Goal: Information Seeking & Learning: Learn about a topic

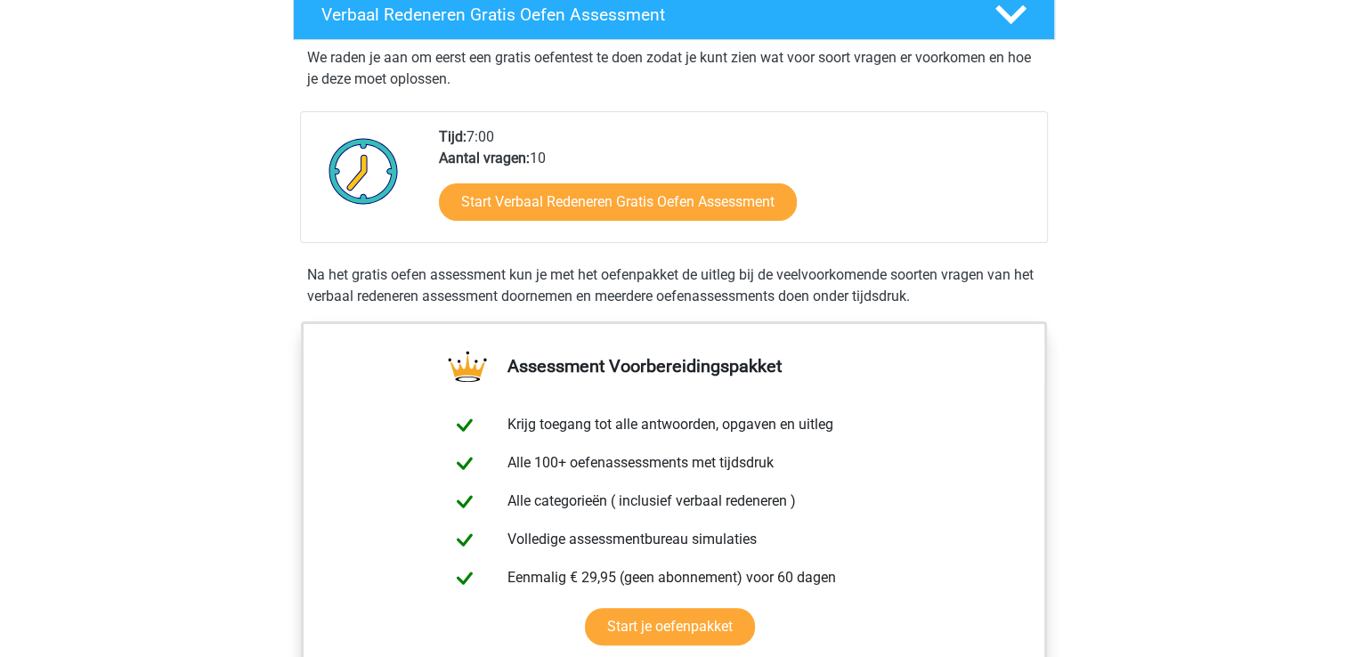
scroll to position [356, 0]
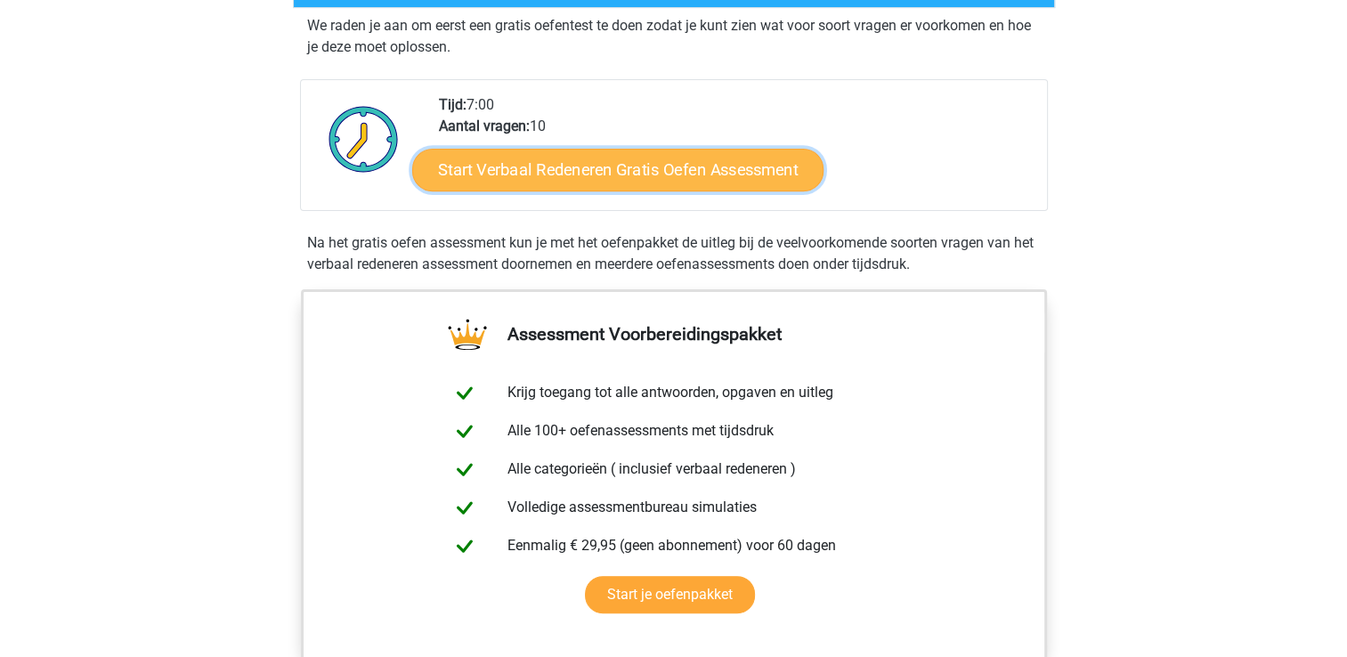
click at [659, 167] on link "Start Verbaal Redeneren Gratis Oefen Assessment" at bounding box center [617, 170] width 411 height 43
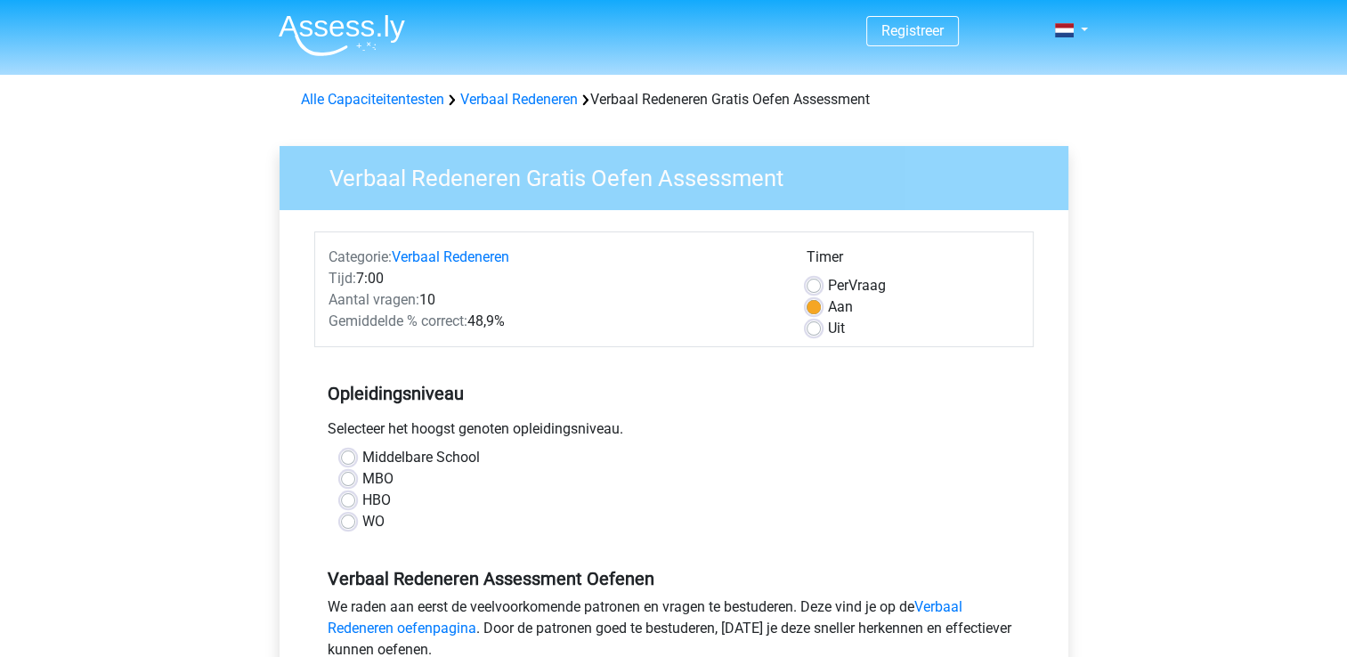
click at [362, 521] on label "WO" at bounding box center [373, 521] width 22 height 21
click at [352, 521] on input "WO" at bounding box center [348, 520] width 14 height 18
radio input "true"
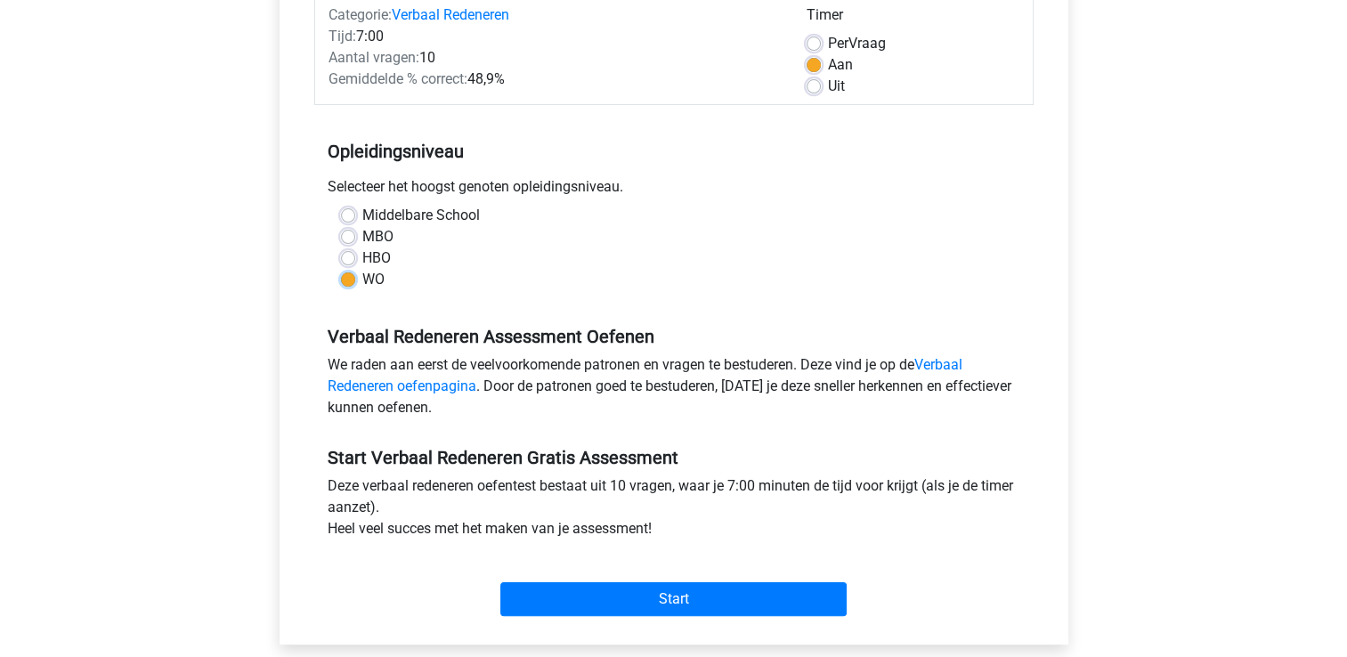
scroll to position [267, 0]
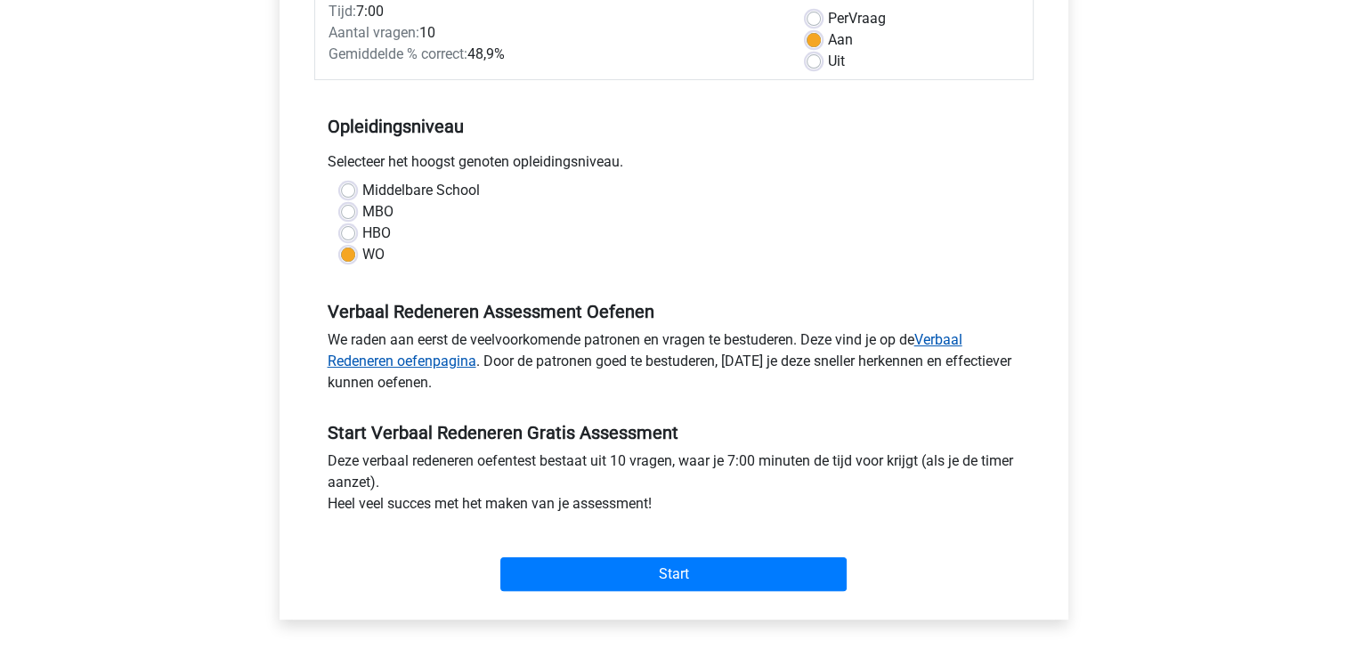
click at [942, 334] on link "Verbaal Redeneren oefenpagina" at bounding box center [645, 350] width 635 height 38
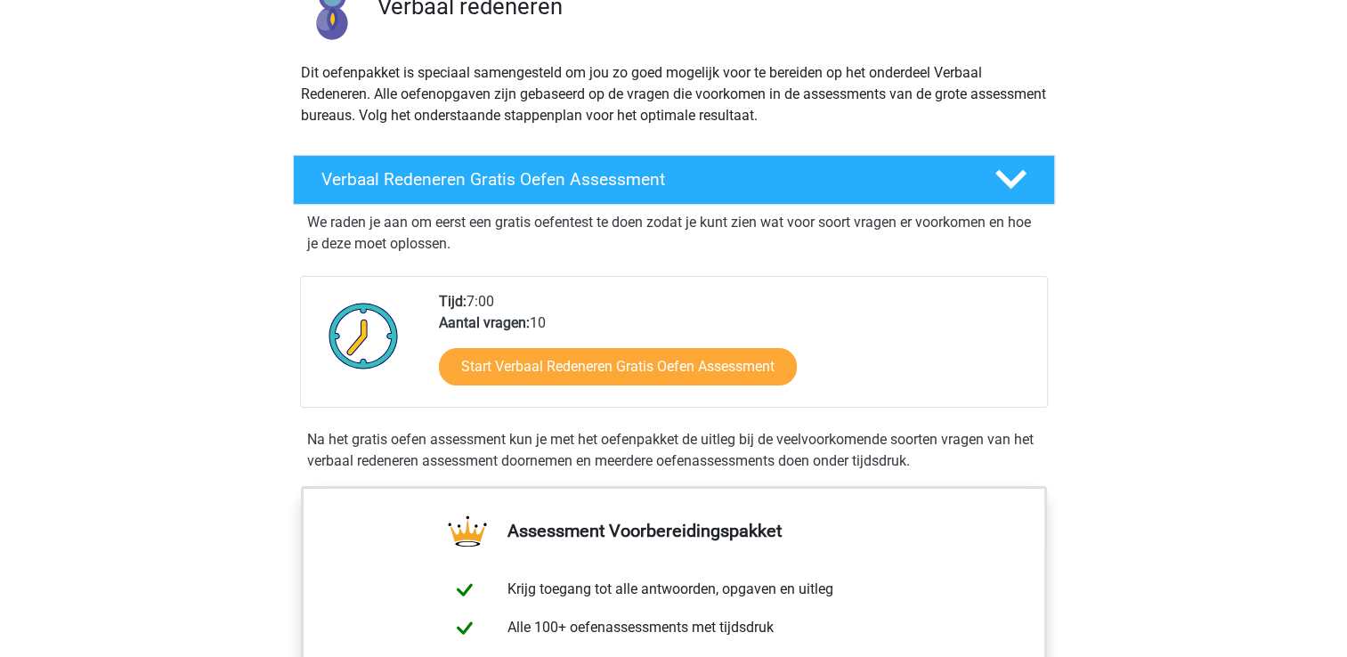
scroll to position [178, 0]
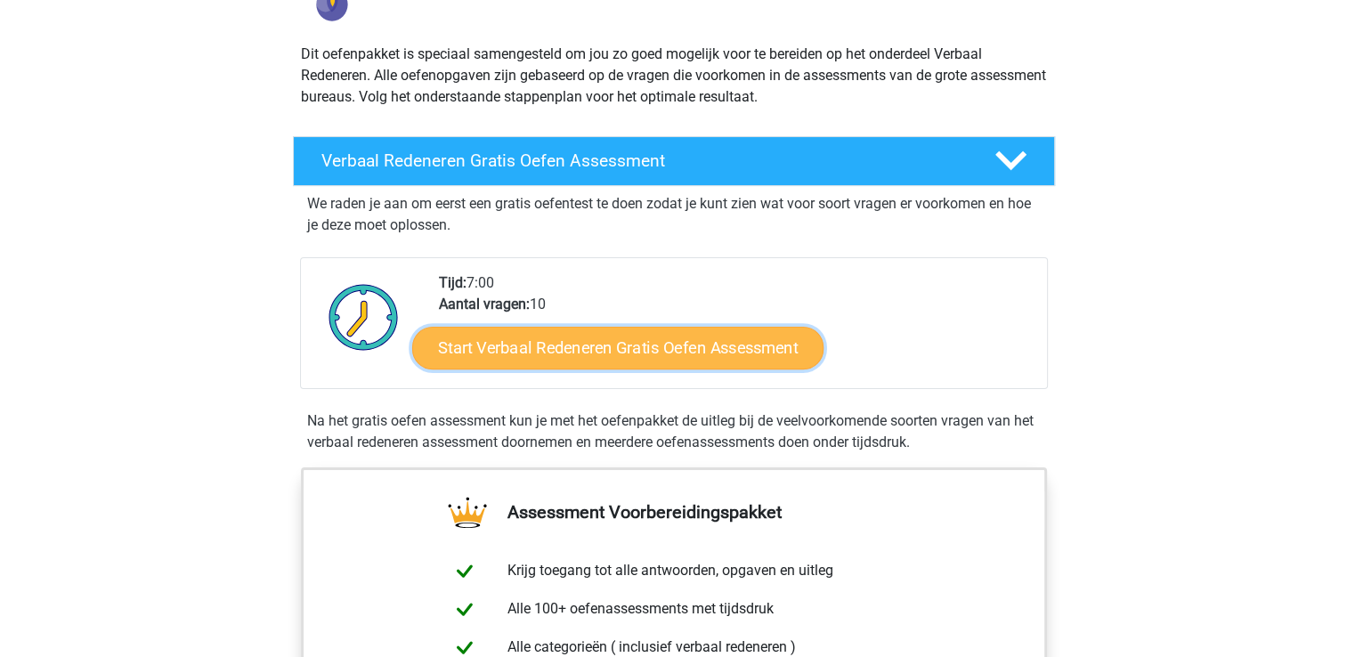
click at [602, 343] on link "Start Verbaal Redeneren Gratis Oefen Assessment" at bounding box center [617, 348] width 411 height 43
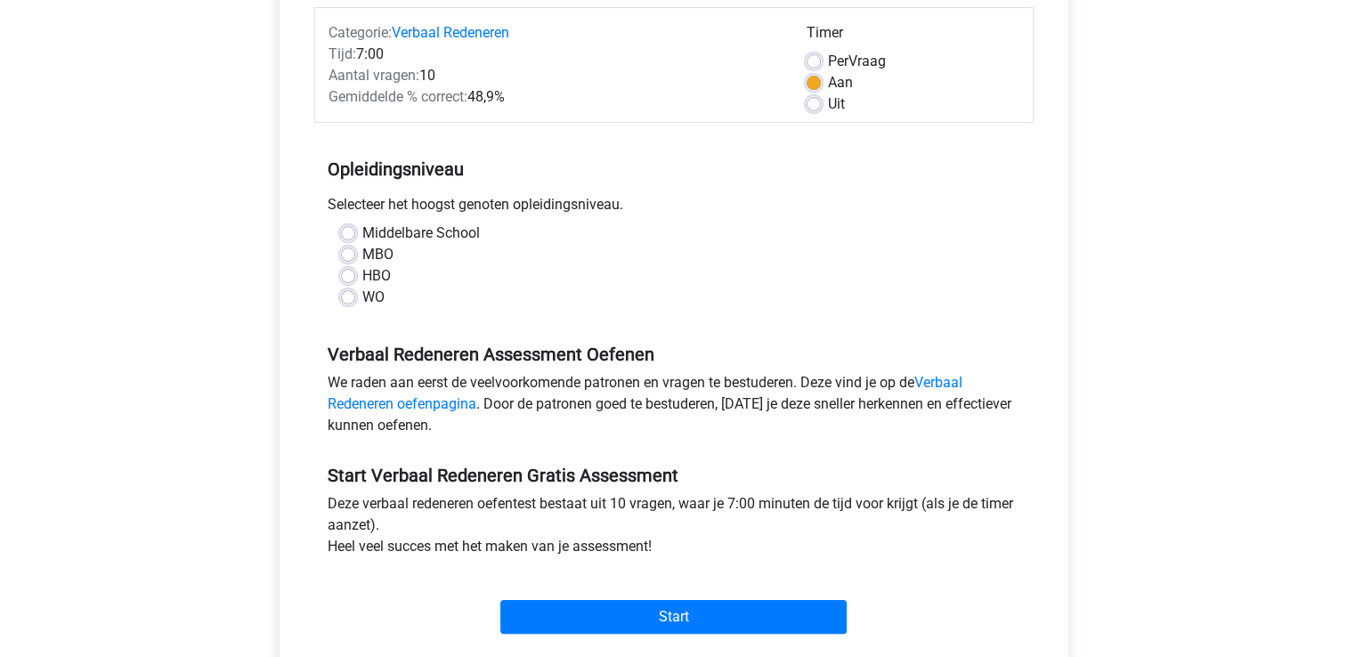
scroll to position [267, 0]
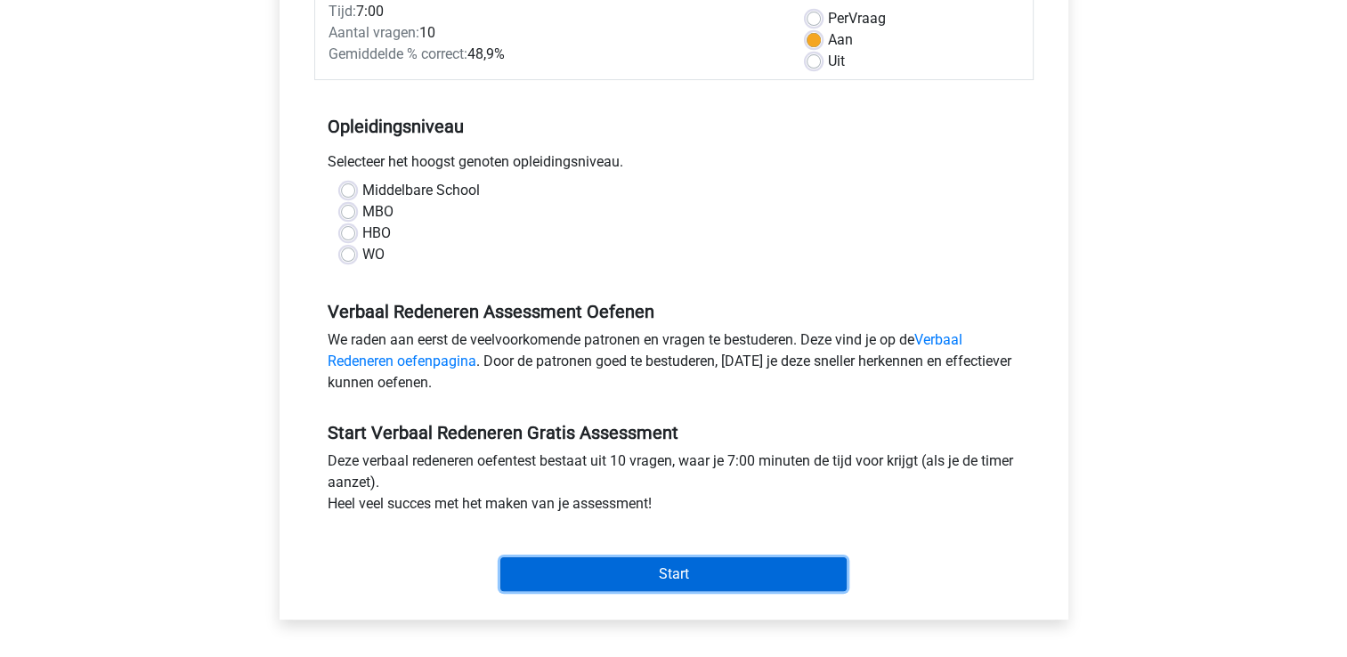
click at [680, 576] on input "Start" at bounding box center [673, 574] width 346 height 34
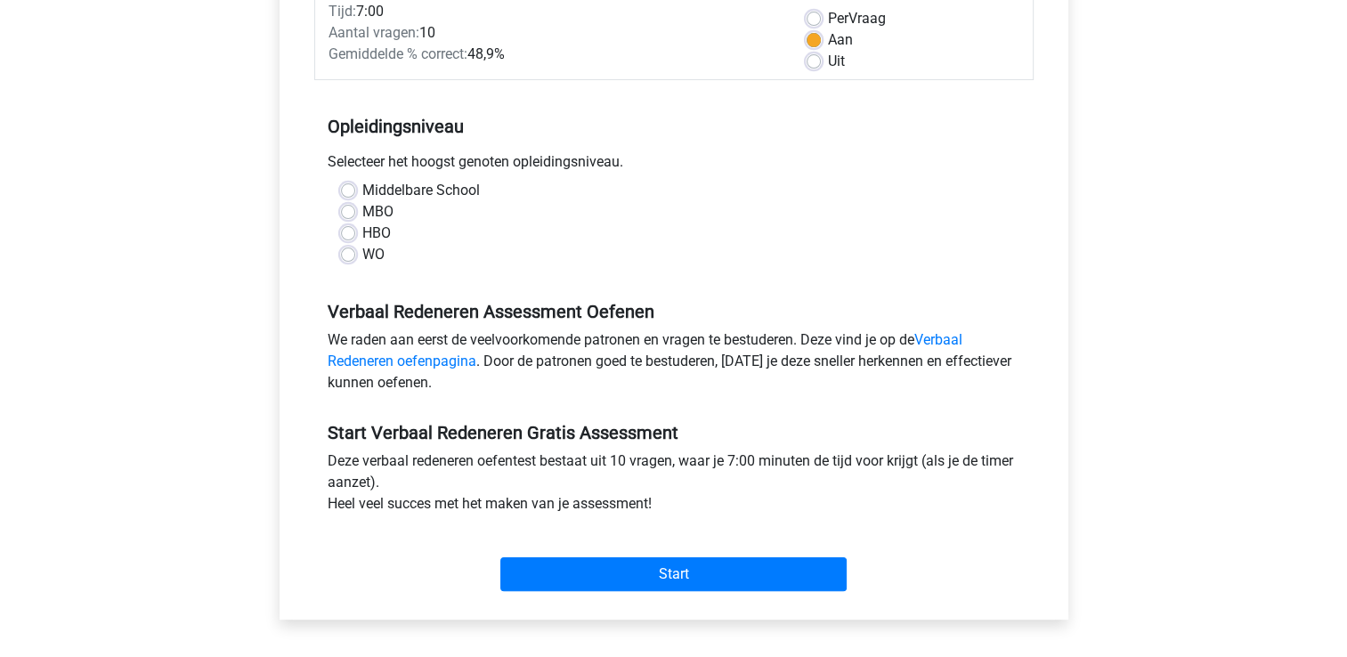
click at [362, 253] on label "WO" at bounding box center [373, 254] width 22 height 21
click at [351, 253] on input "WO" at bounding box center [348, 253] width 14 height 18
radio input "true"
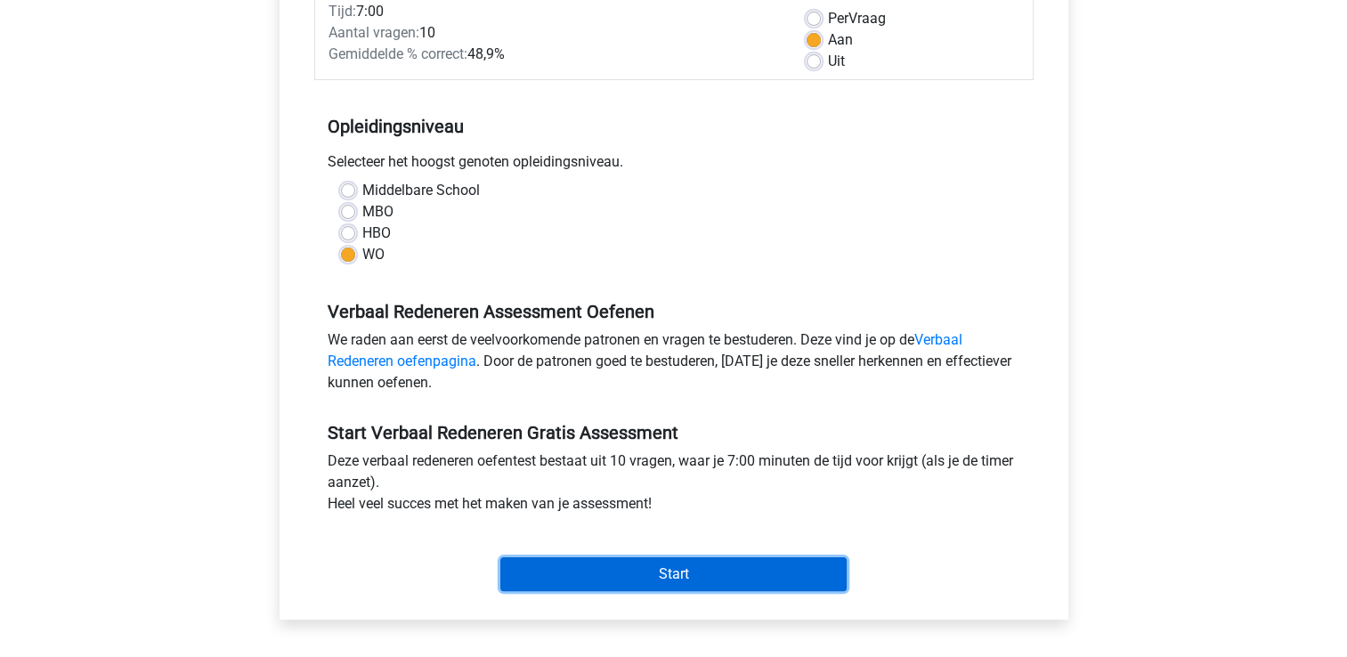
click at [698, 576] on input "Start" at bounding box center [673, 574] width 346 height 34
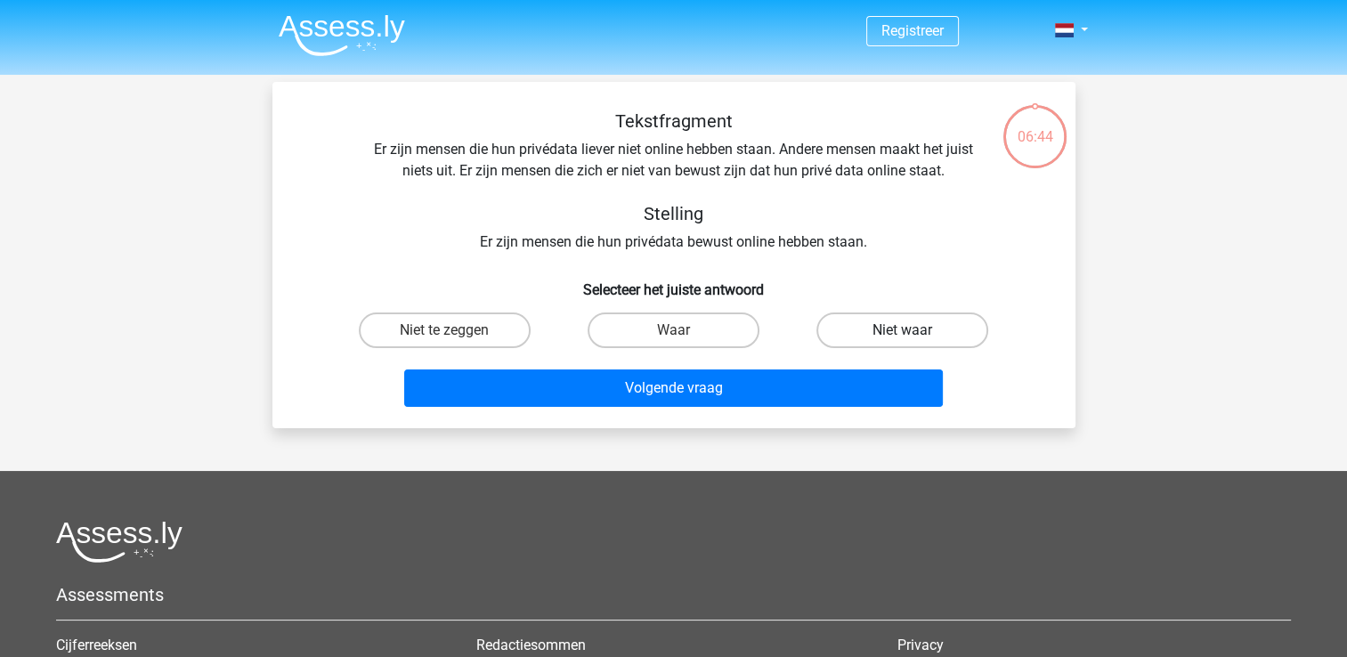
click at [922, 329] on label "Niet waar" at bounding box center [902, 330] width 172 height 36
click at [914, 330] on input "Niet waar" at bounding box center [909, 336] width 12 height 12
radio input "true"
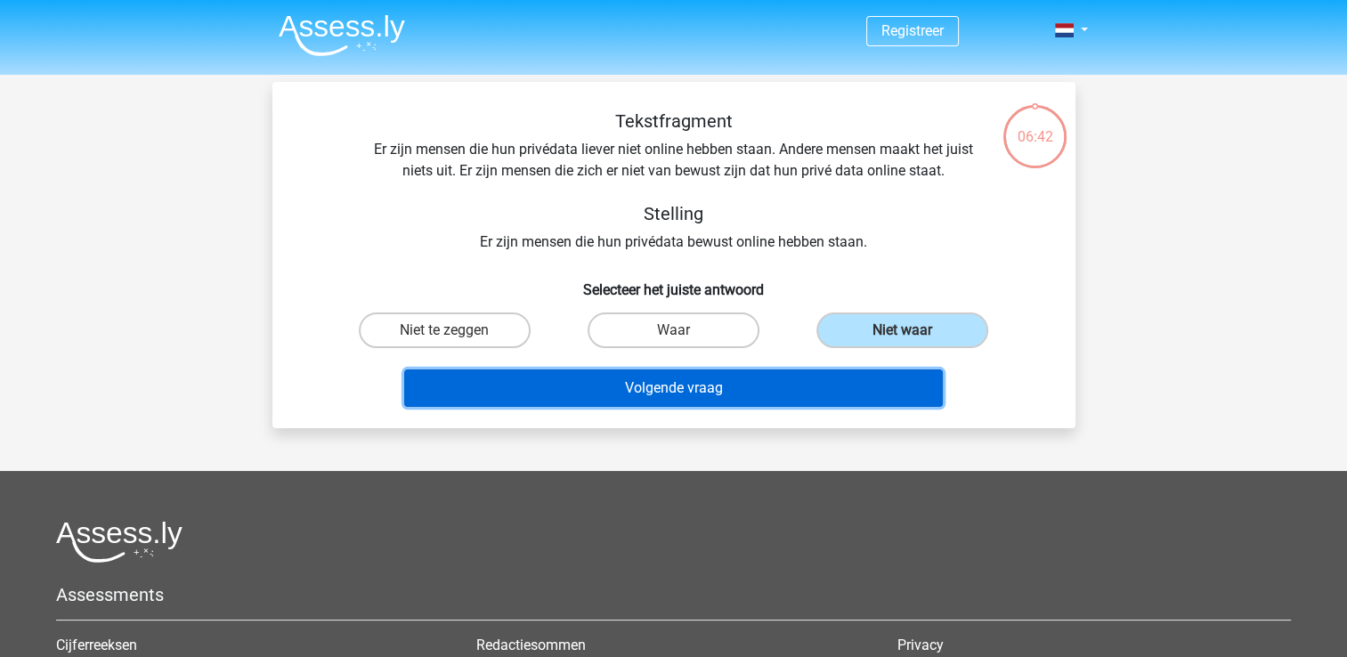
click at [686, 385] on button "Volgende vraag" at bounding box center [673, 387] width 539 height 37
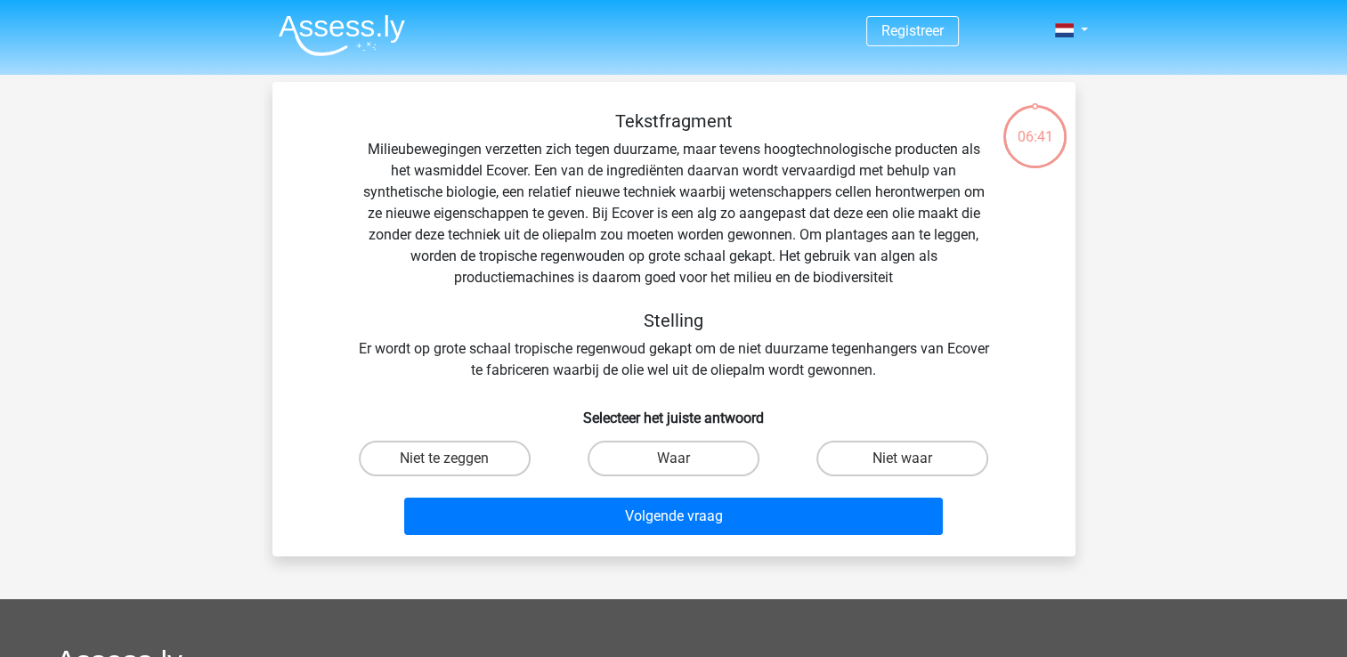
scroll to position [82, 0]
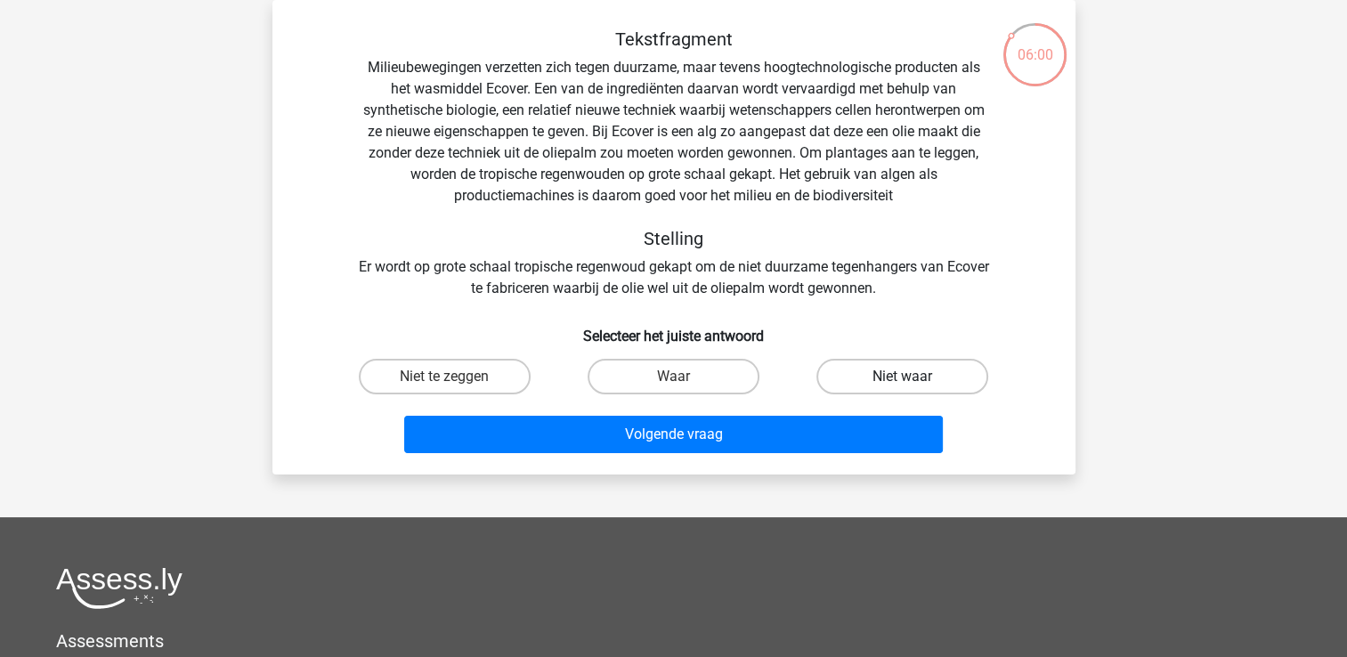
click at [913, 369] on label "Niet waar" at bounding box center [902, 377] width 172 height 36
click at [913, 377] on input "Niet waar" at bounding box center [909, 383] width 12 height 12
radio input "true"
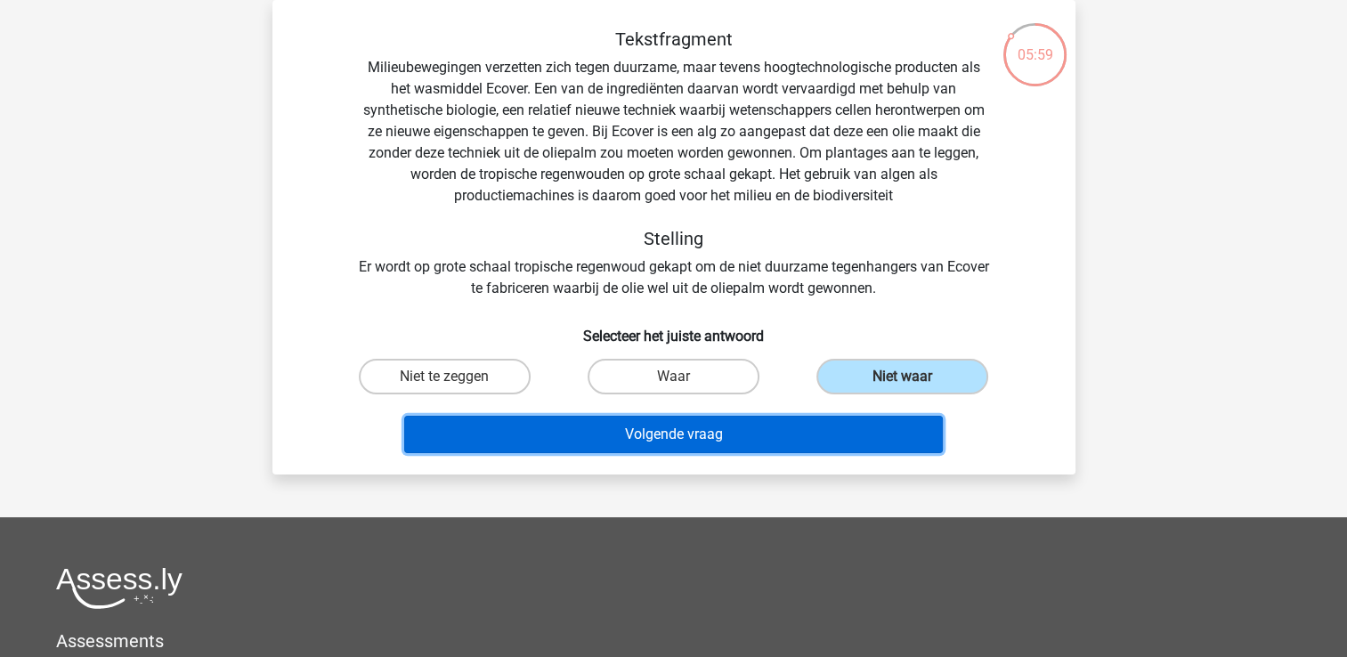
click at [741, 426] on button "Volgende vraag" at bounding box center [673, 434] width 539 height 37
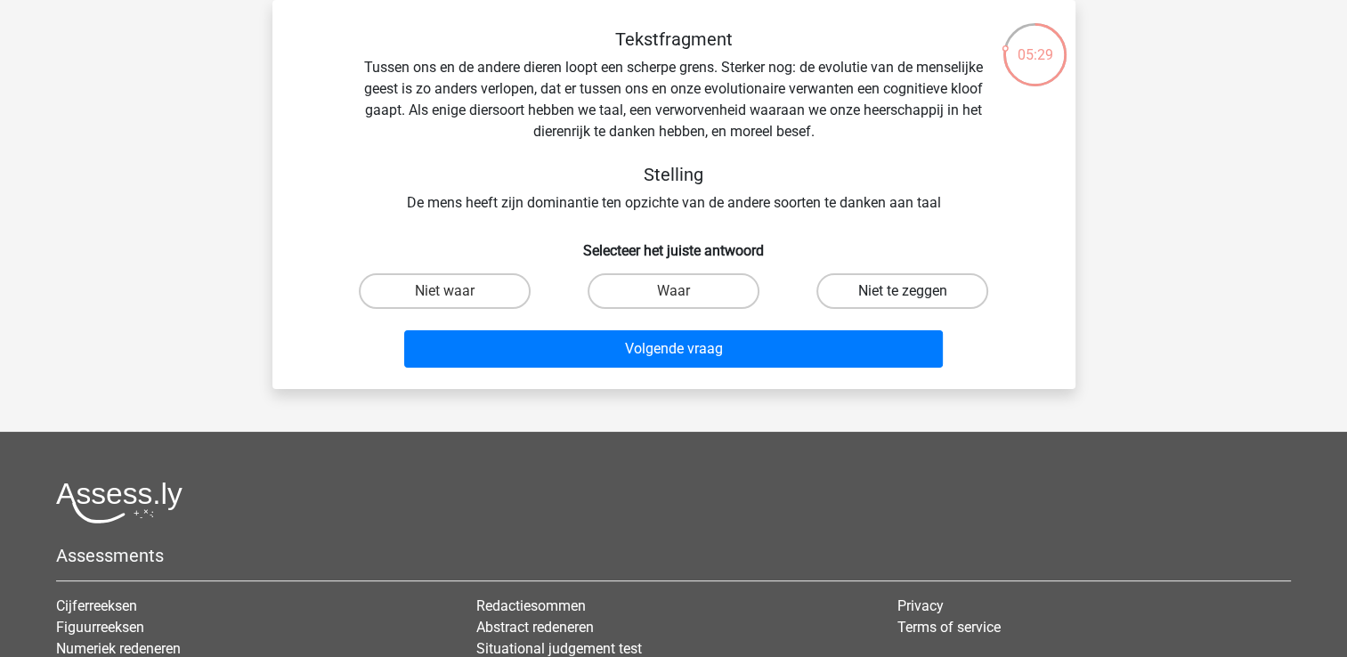
click at [890, 297] on label "Niet te zeggen" at bounding box center [902, 291] width 172 height 36
click at [903, 297] on input "Niet te zeggen" at bounding box center [909, 297] width 12 height 12
radio input "true"
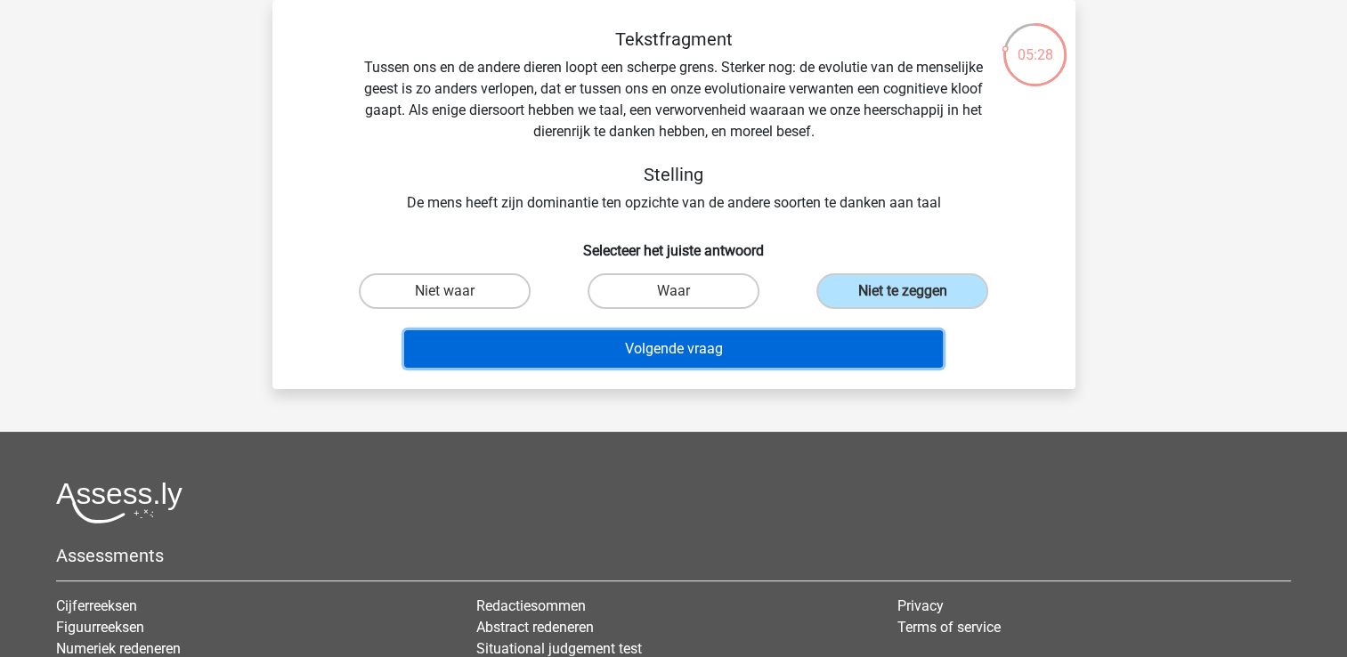
click at [666, 351] on button "Volgende vraag" at bounding box center [673, 348] width 539 height 37
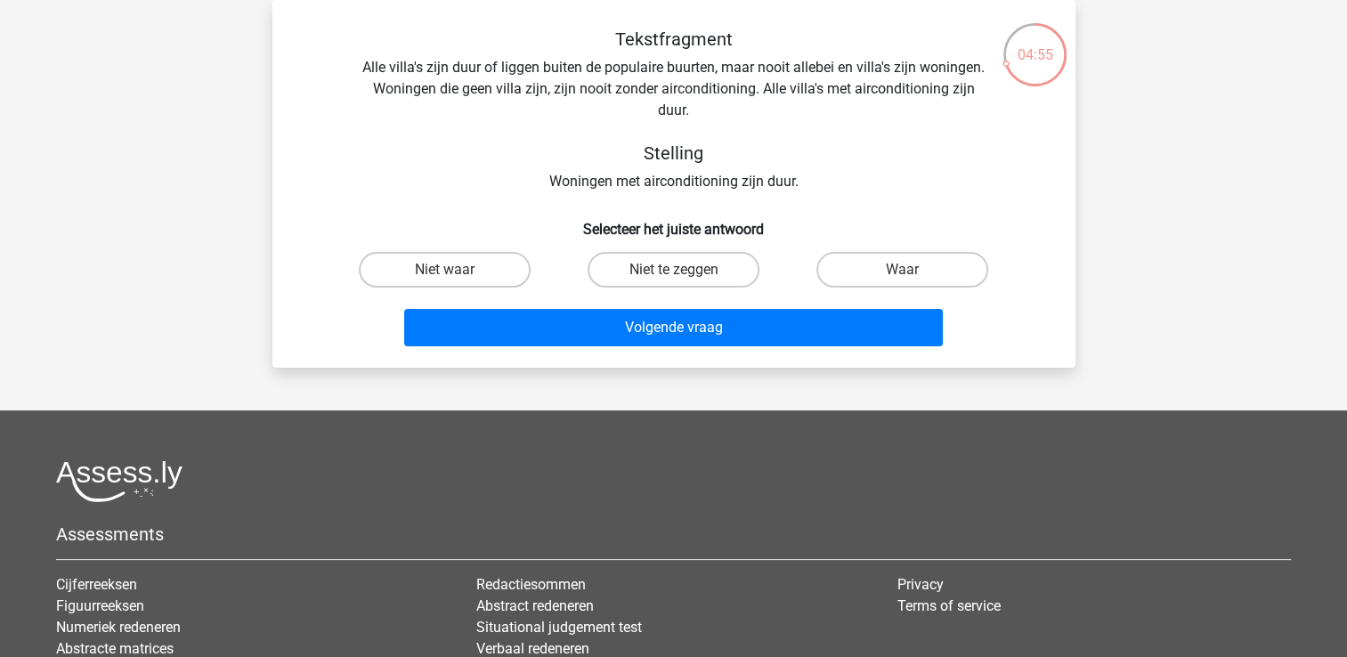
click at [455, 269] on label "Niet waar" at bounding box center [445, 270] width 172 height 36
click at [455, 270] on input "Niet waar" at bounding box center [450, 276] width 12 height 12
radio input "true"
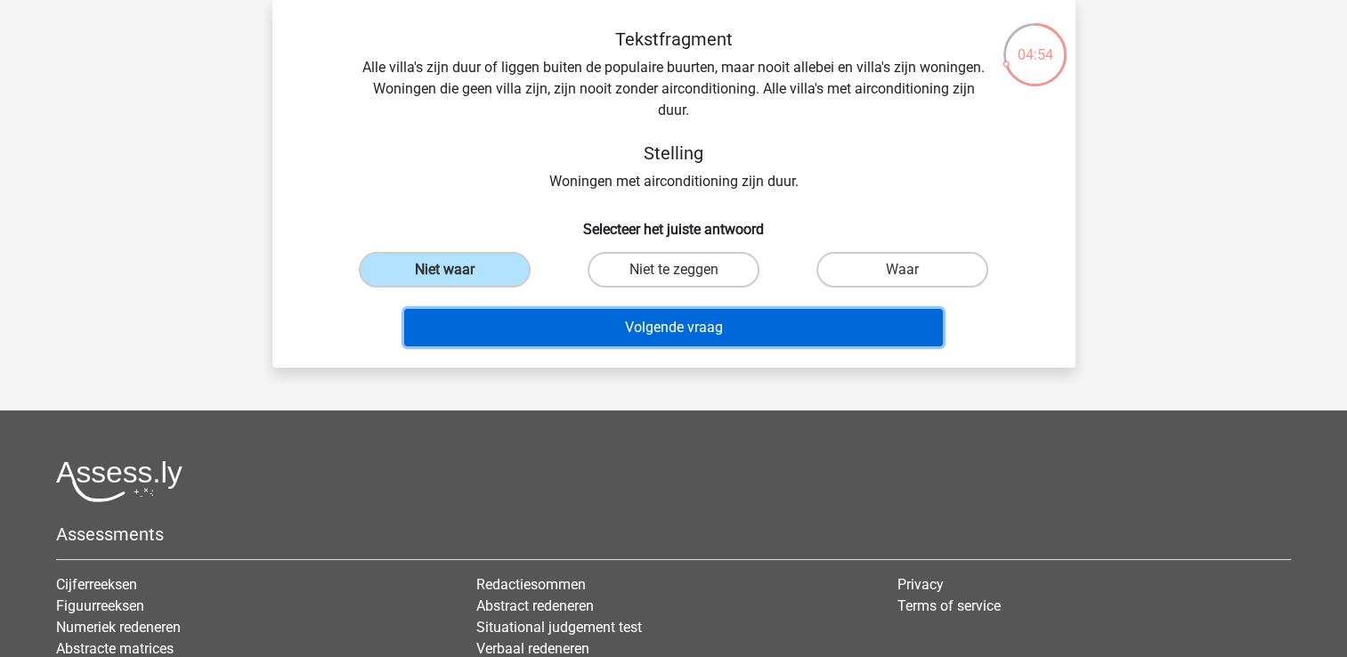
click at [677, 318] on button "Volgende vraag" at bounding box center [673, 327] width 539 height 37
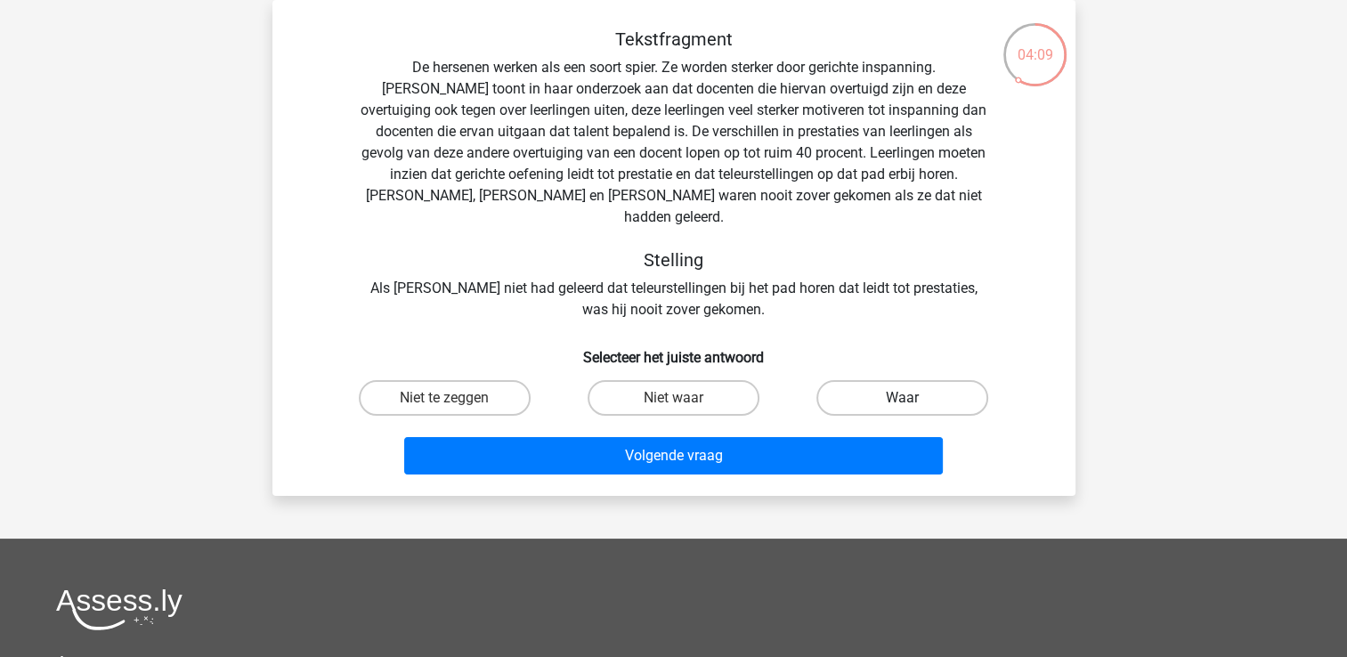
click at [926, 380] on label "Waar" at bounding box center [902, 398] width 172 height 36
click at [914, 398] on input "Waar" at bounding box center [909, 404] width 12 height 12
radio input "true"
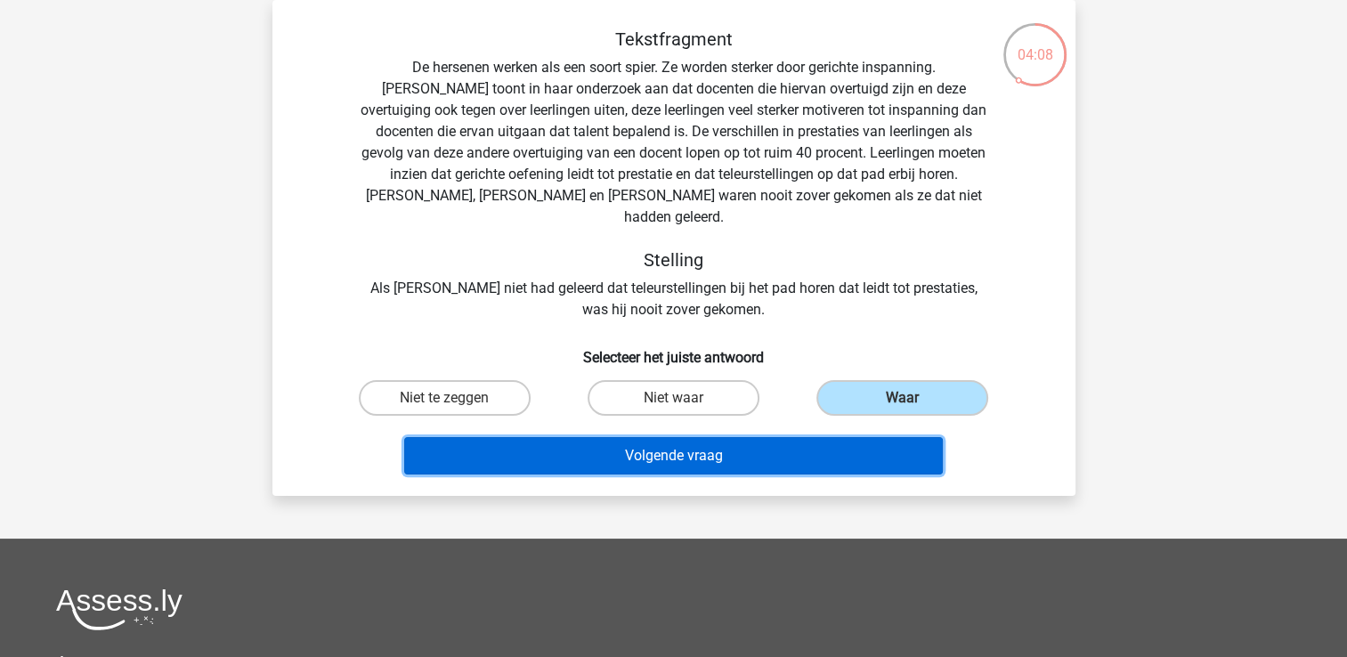
click at [759, 437] on button "Volgende vraag" at bounding box center [673, 455] width 539 height 37
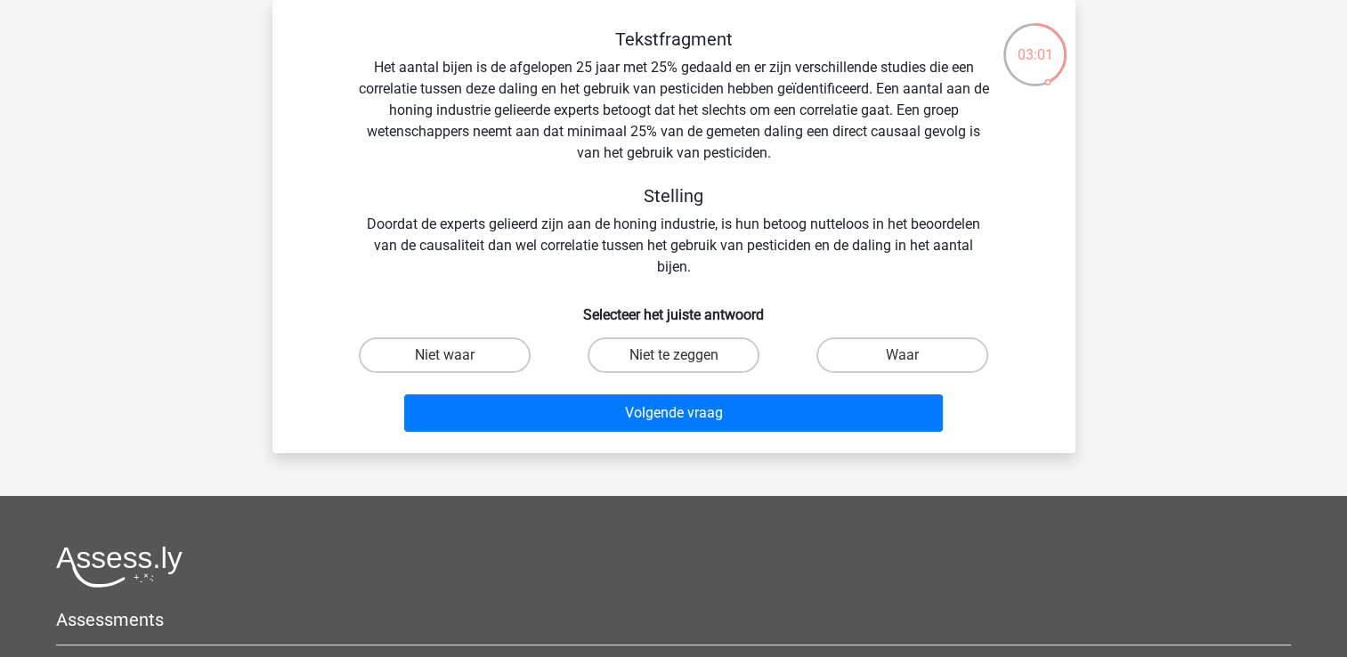
click at [903, 354] on label "Waar" at bounding box center [902, 355] width 172 height 36
click at [903, 355] on input "Waar" at bounding box center [909, 361] width 12 height 12
radio input "true"
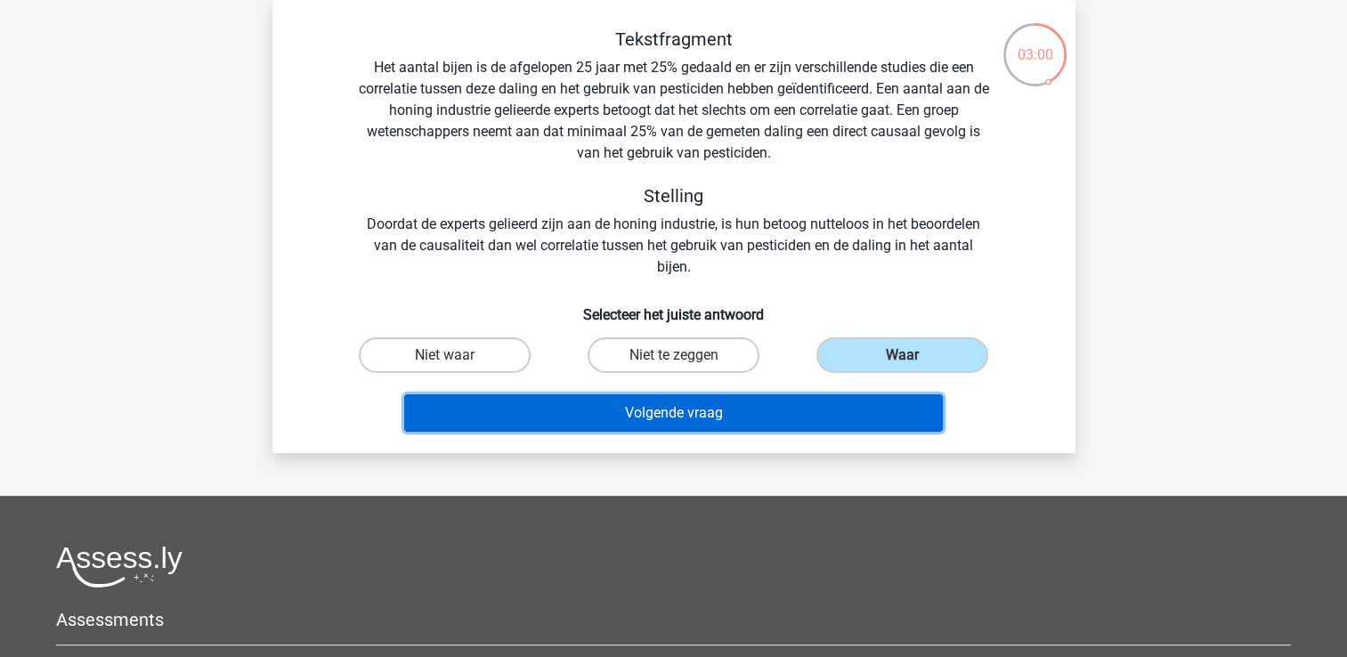
click at [717, 404] on button "Volgende vraag" at bounding box center [673, 412] width 539 height 37
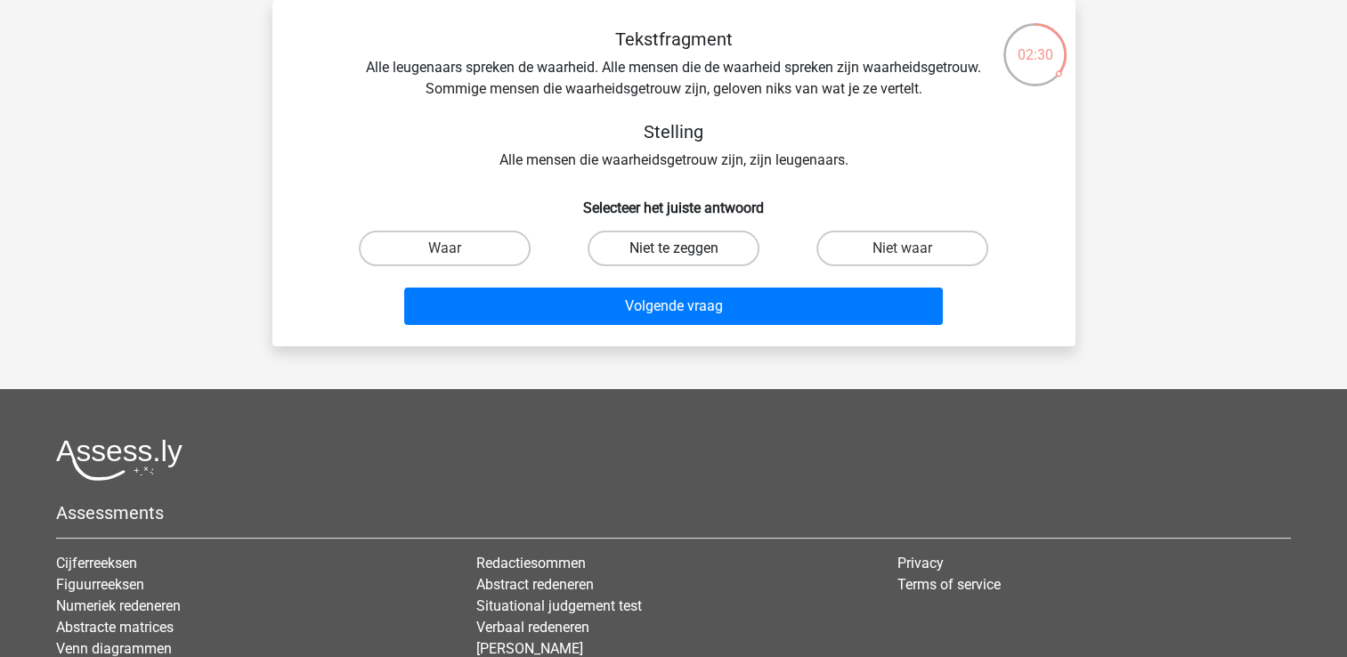
click at [685, 252] on label "Niet te zeggen" at bounding box center [674, 249] width 172 height 36
click at [685, 252] on input "Niet te zeggen" at bounding box center [679, 254] width 12 height 12
radio input "true"
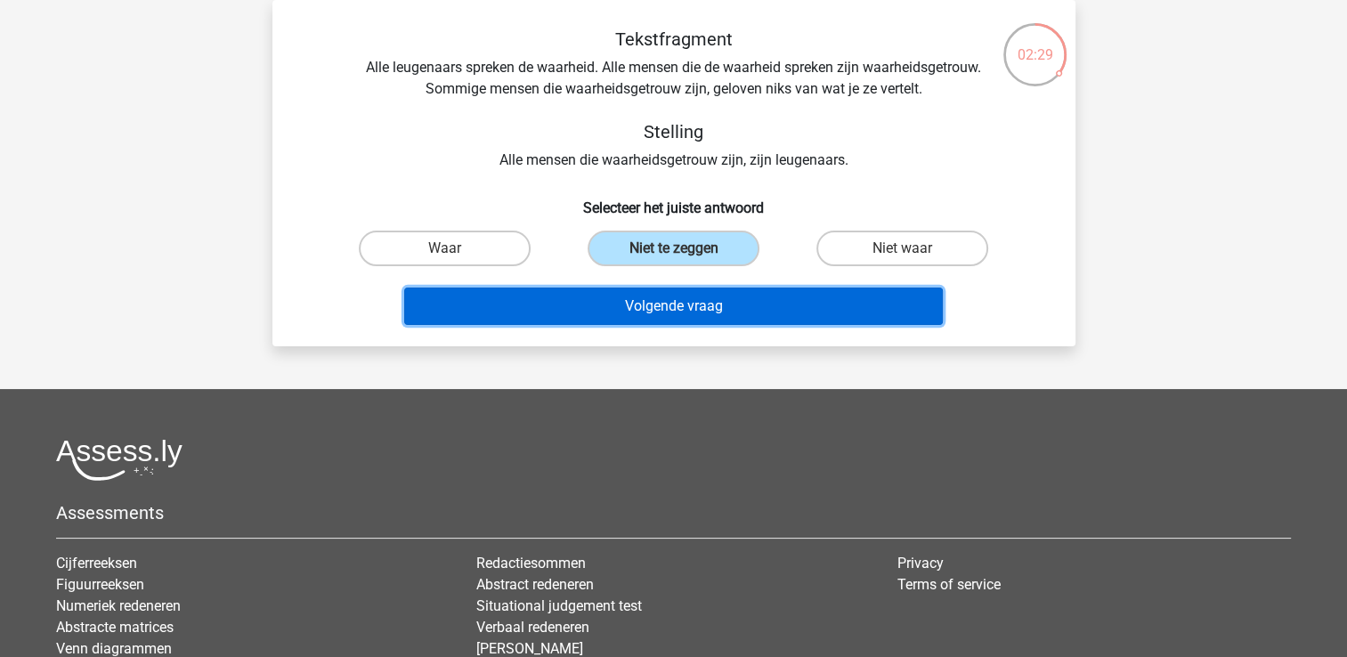
click at [685, 288] on button "Volgende vraag" at bounding box center [673, 306] width 539 height 37
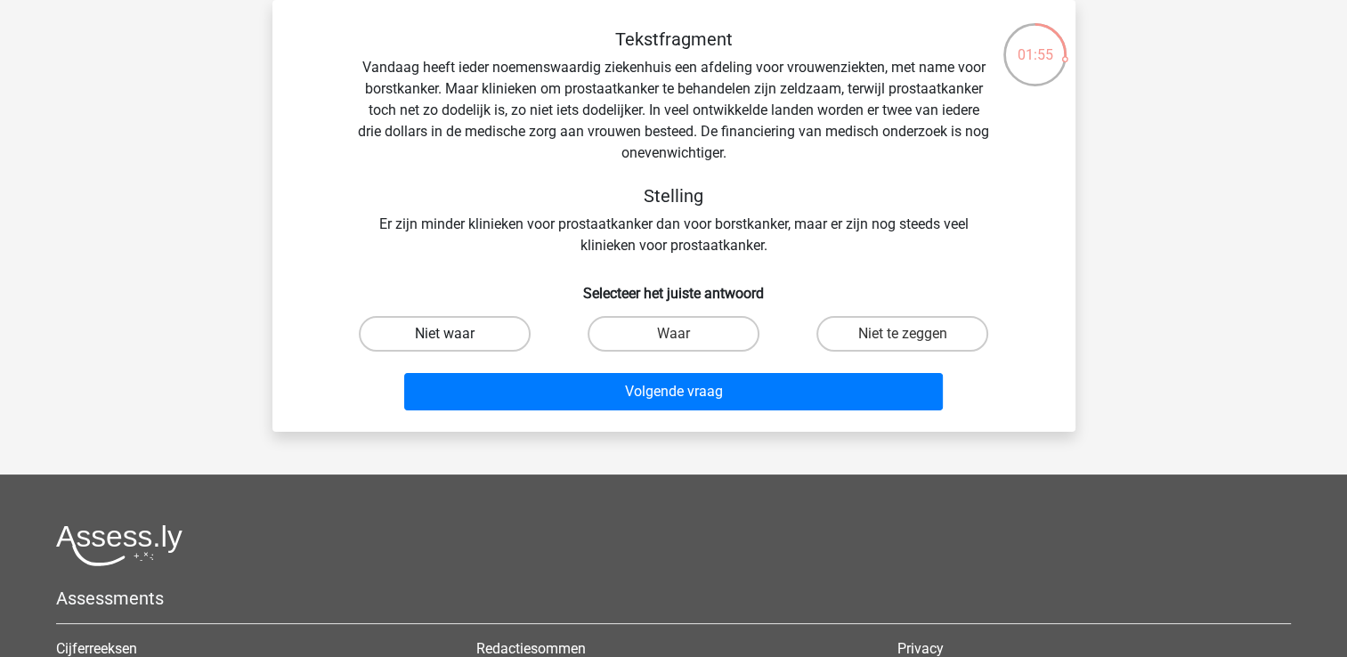
click at [483, 327] on label "Niet waar" at bounding box center [445, 334] width 172 height 36
click at [456, 334] on input "Niet waar" at bounding box center [450, 340] width 12 height 12
radio input "true"
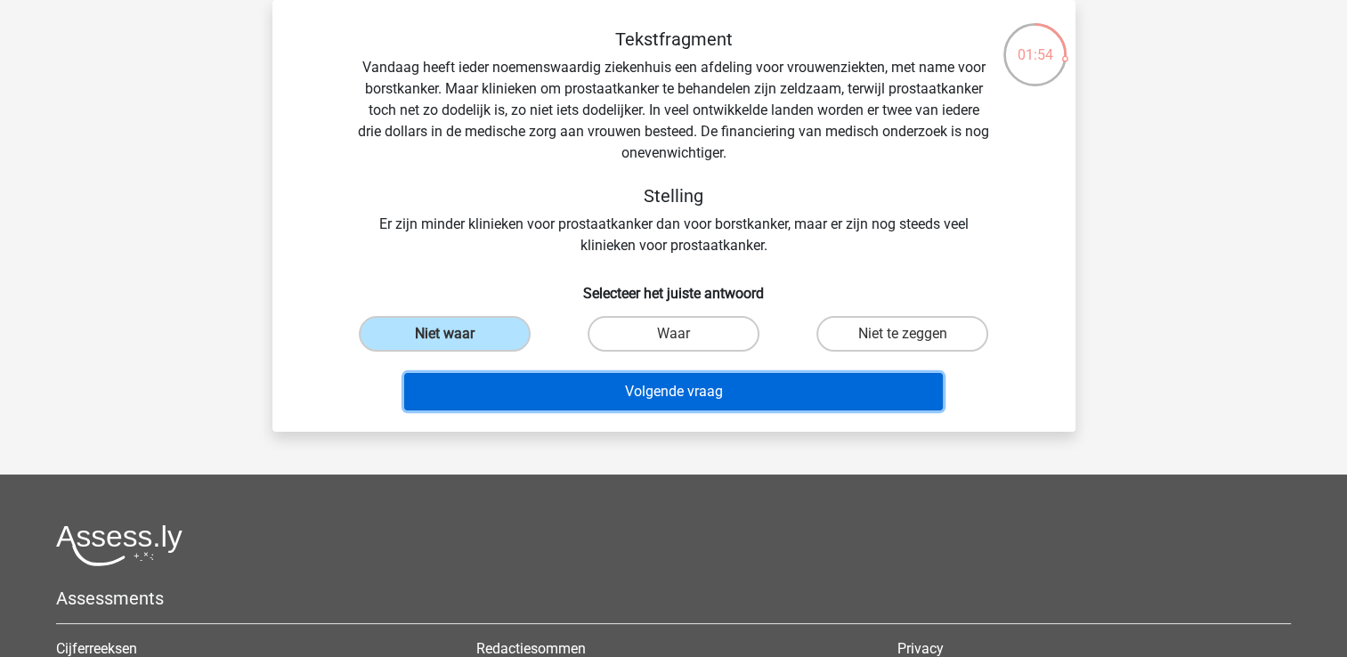
click at [712, 390] on button "Volgende vraag" at bounding box center [673, 391] width 539 height 37
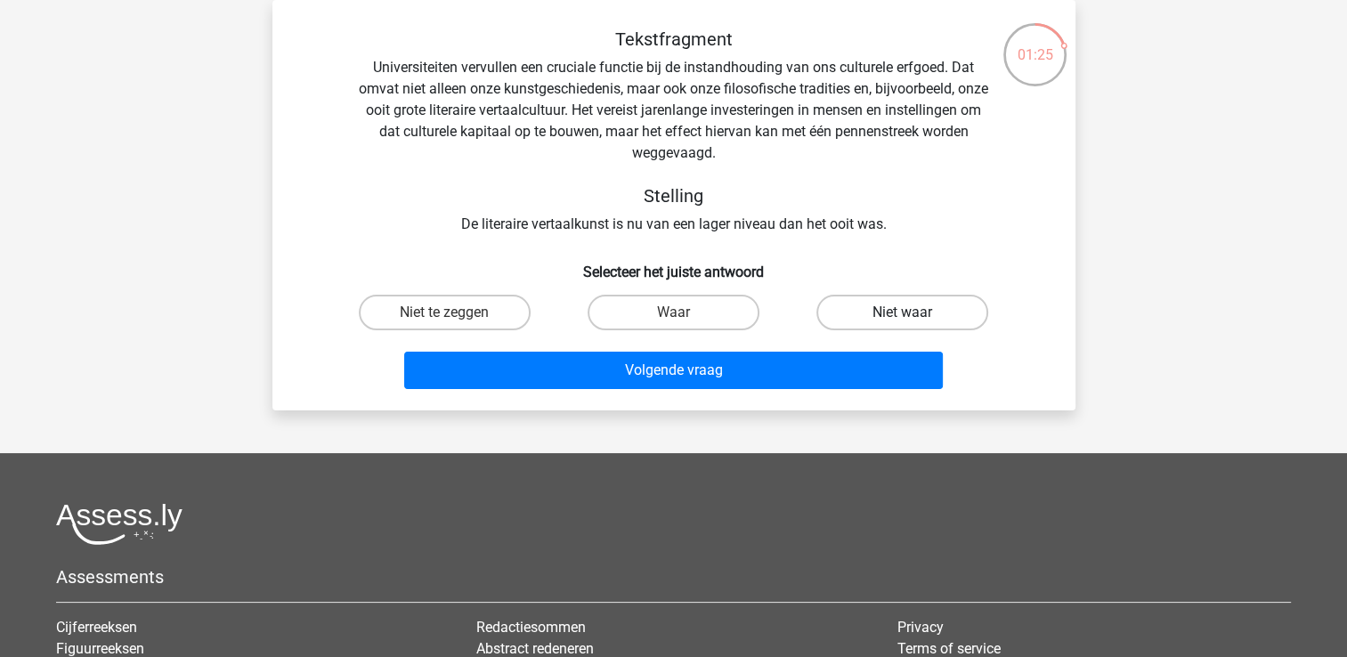
click at [921, 305] on label "Niet waar" at bounding box center [902, 313] width 172 height 36
click at [914, 312] on input "Niet waar" at bounding box center [909, 318] width 12 height 12
radio input "true"
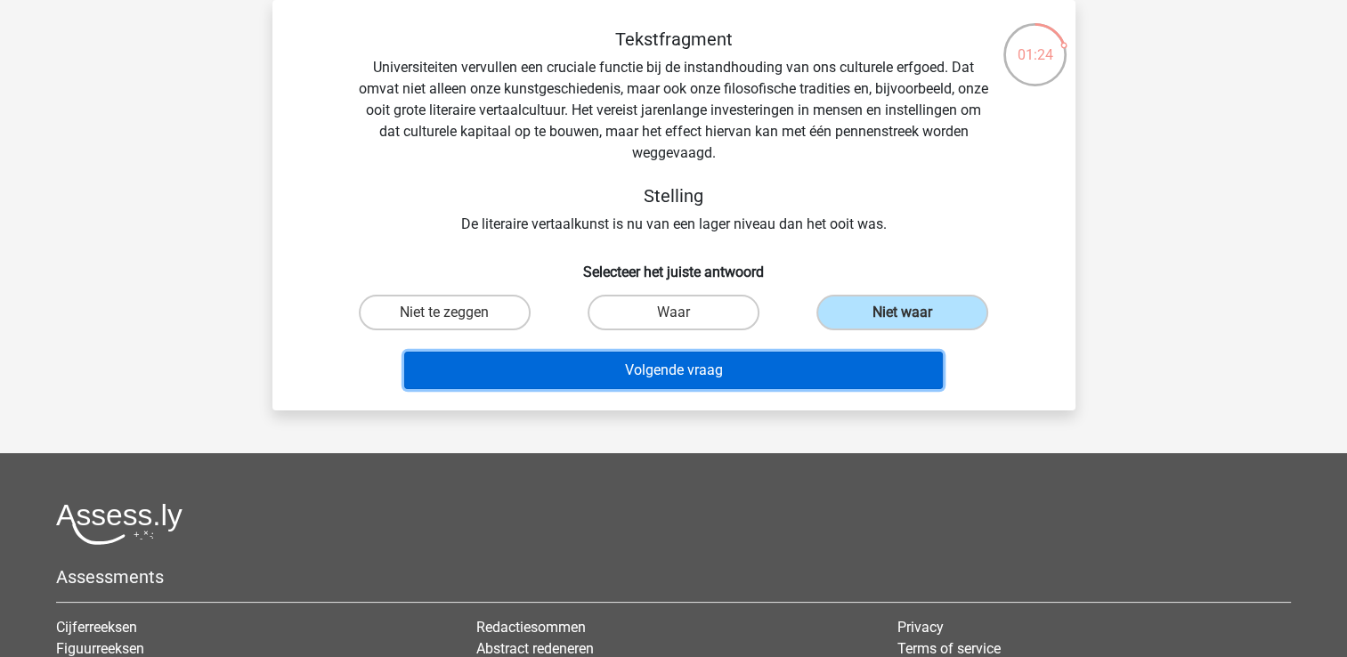
click at [709, 365] on button "Volgende vraag" at bounding box center [673, 370] width 539 height 37
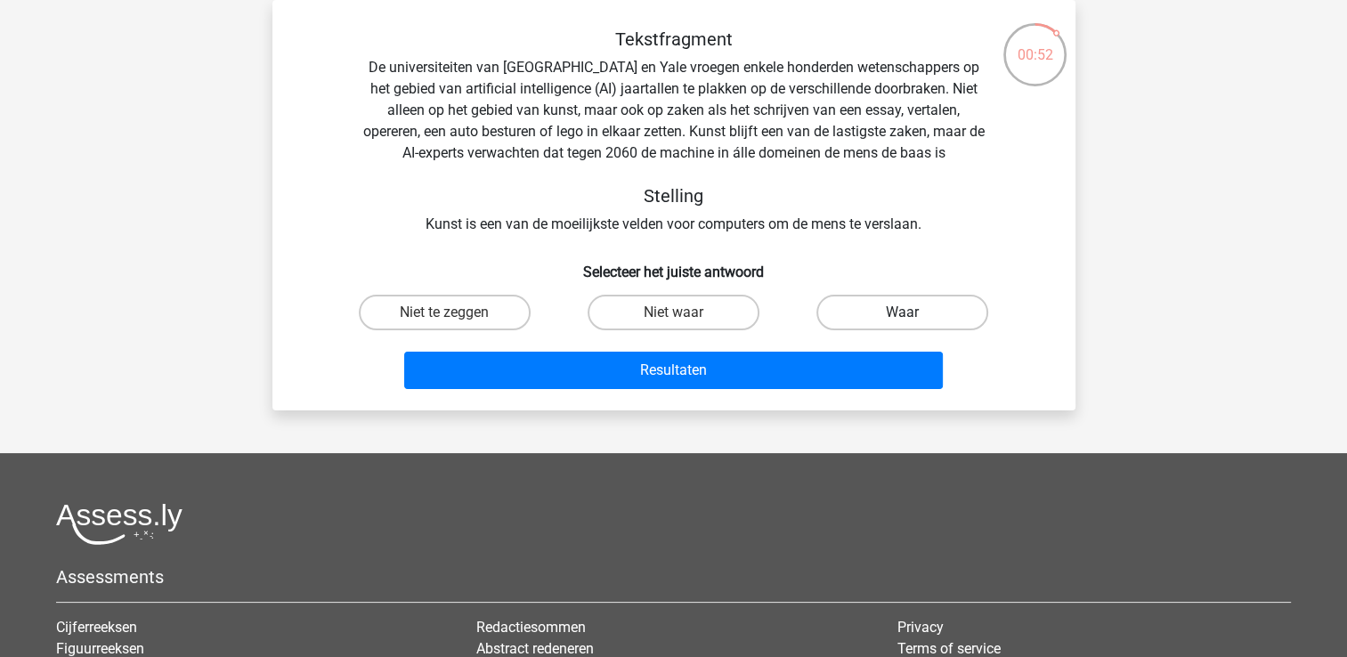
click at [914, 304] on label "Waar" at bounding box center [902, 313] width 172 height 36
click at [914, 312] on input "Waar" at bounding box center [909, 318] width 12 height 12
radio input "true"
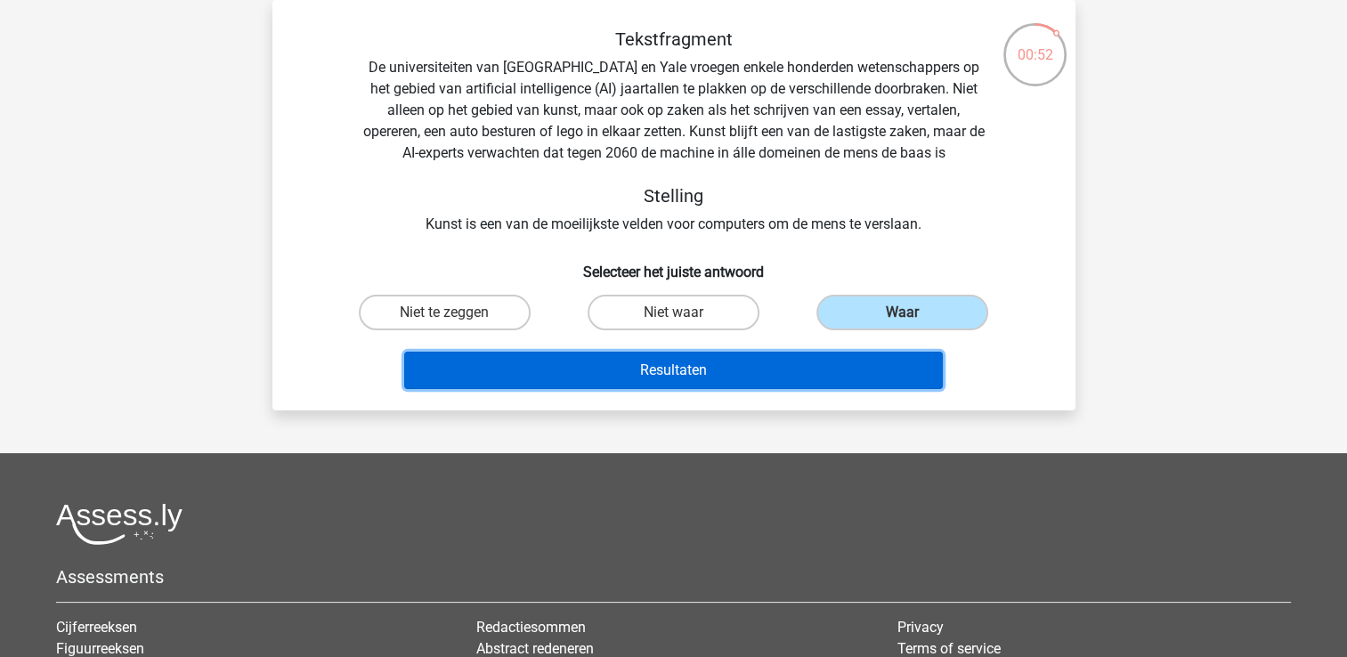
click at [731, 364] on button "Resultaten" at bounding box center [673, 370] width 539 height 37
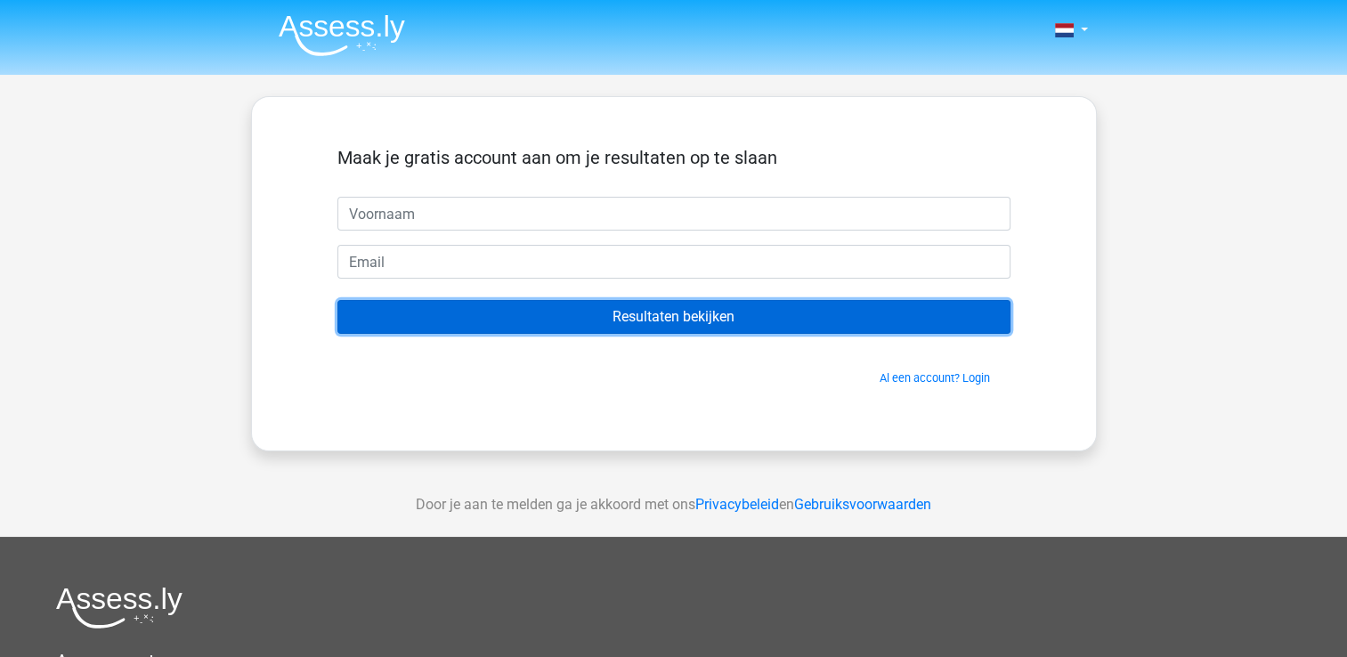
click at [678, 314] on input "Resultaten bekijken" at bounding box center [673, 317] width 673 height 34
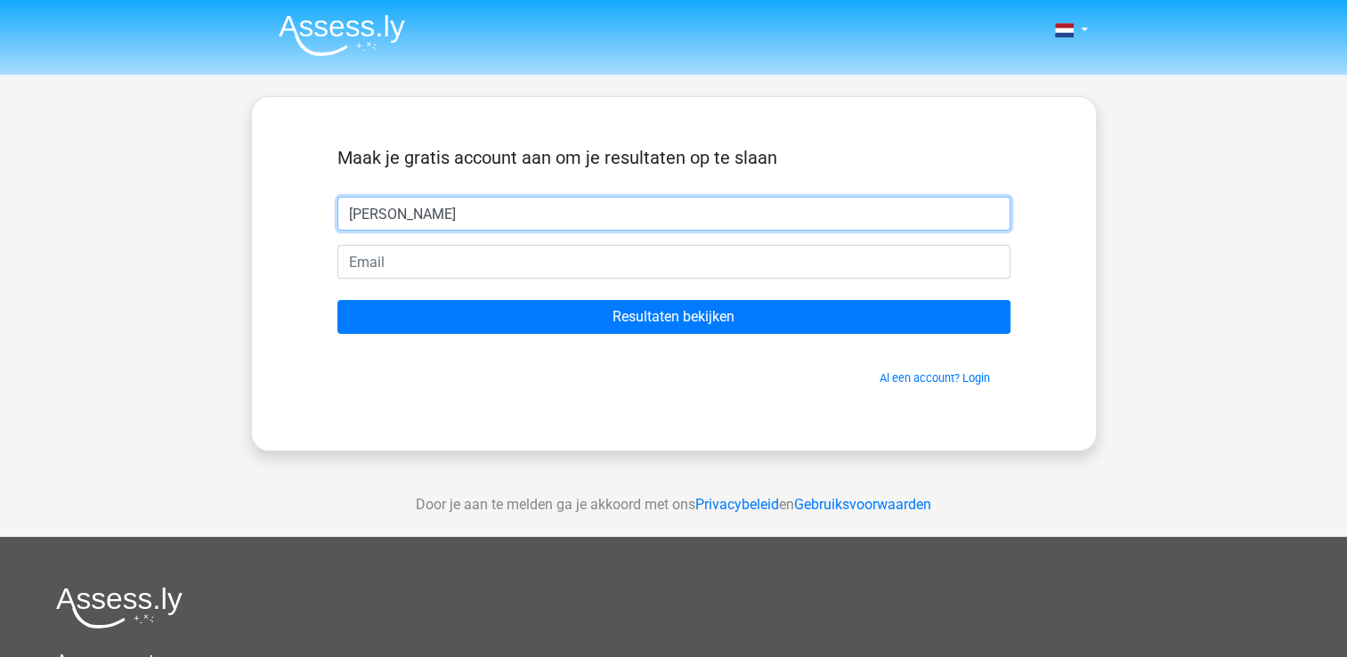
type input "[PERSON_NAME]"
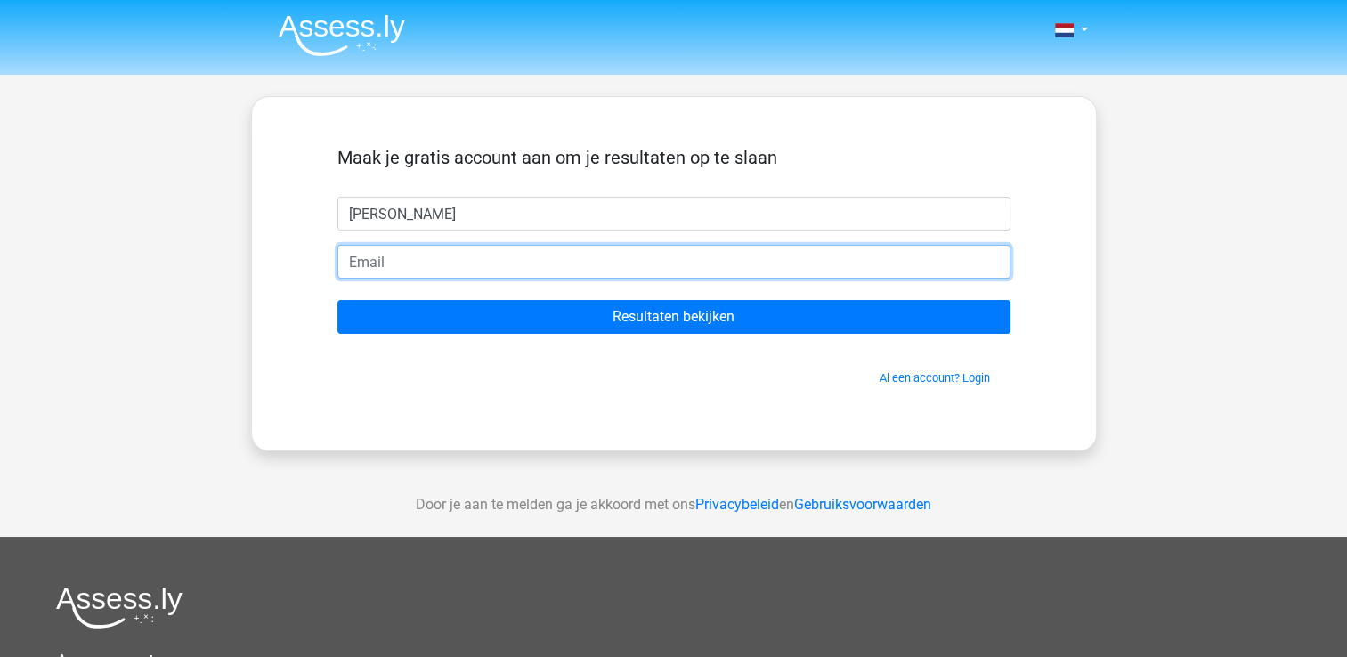
click at [556, 258] on input "email" at bounding box center [673, 262] width 673 height 34
type input "[EMAIL_ADDRESS][DOMAIN_NAME]"
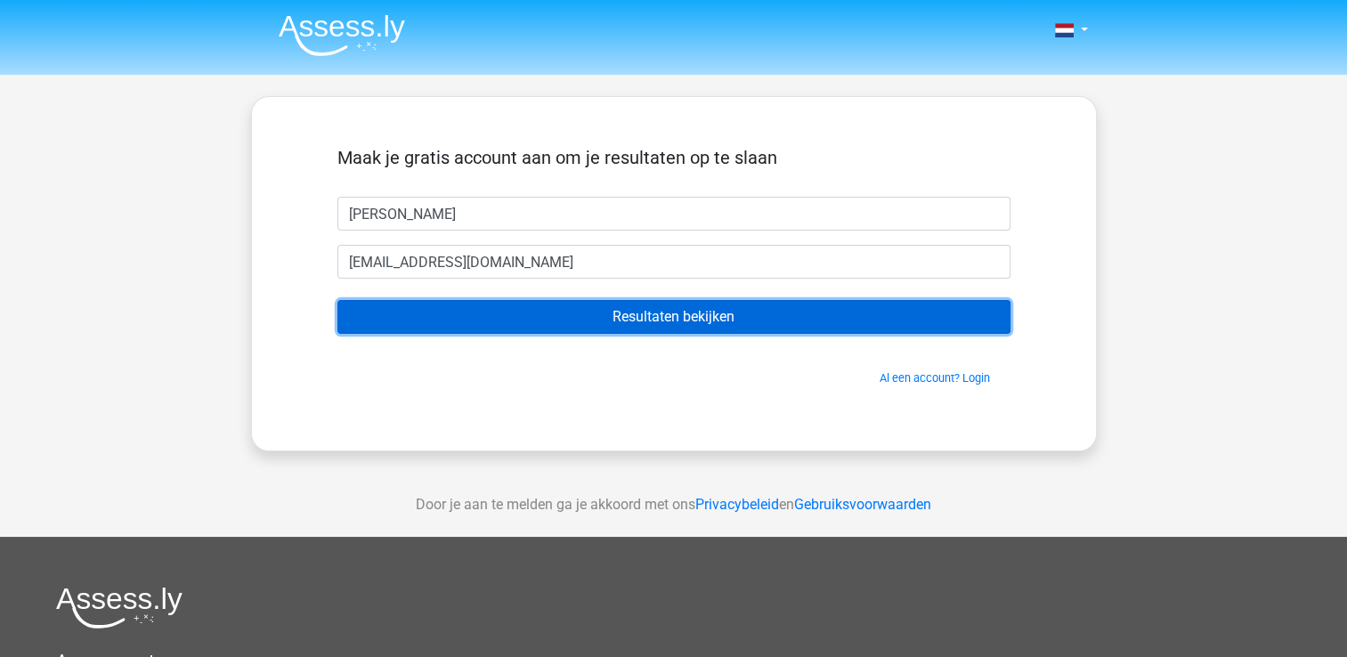
click at [648, 315] on input "Resultaten bekijken" at bounding box center [673, 317] width 673 height 34
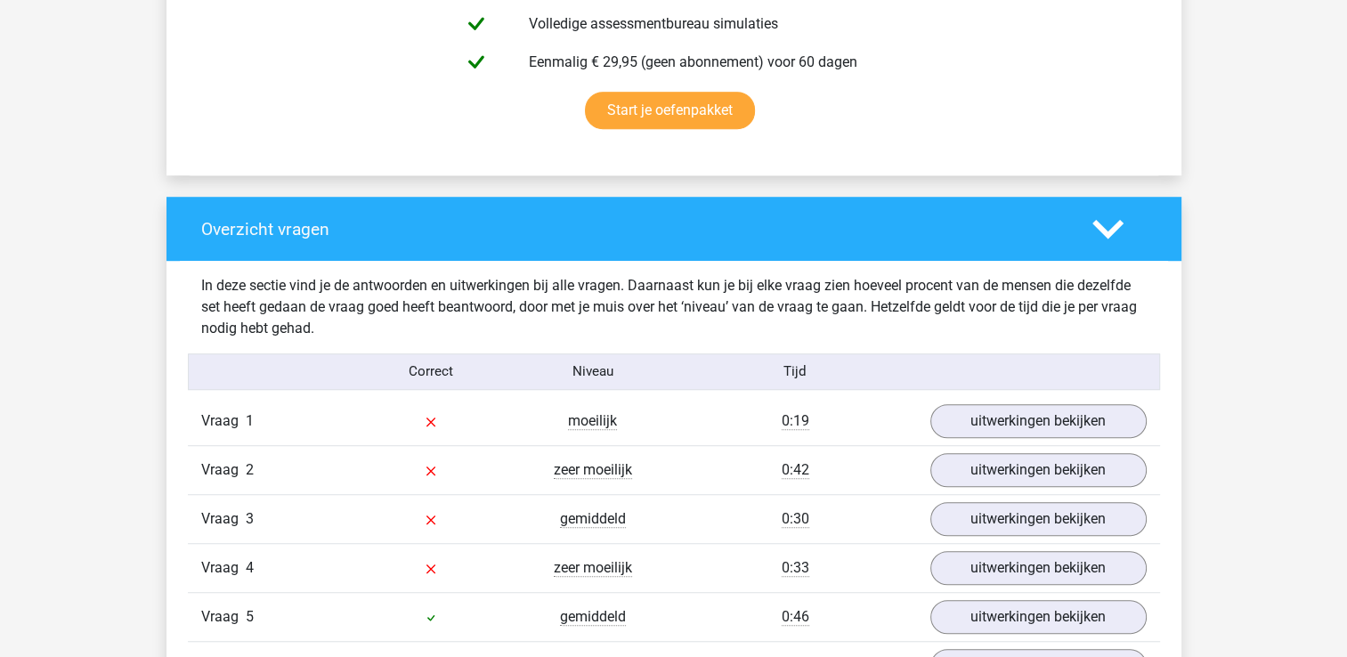
scroll to position [1335, 0]
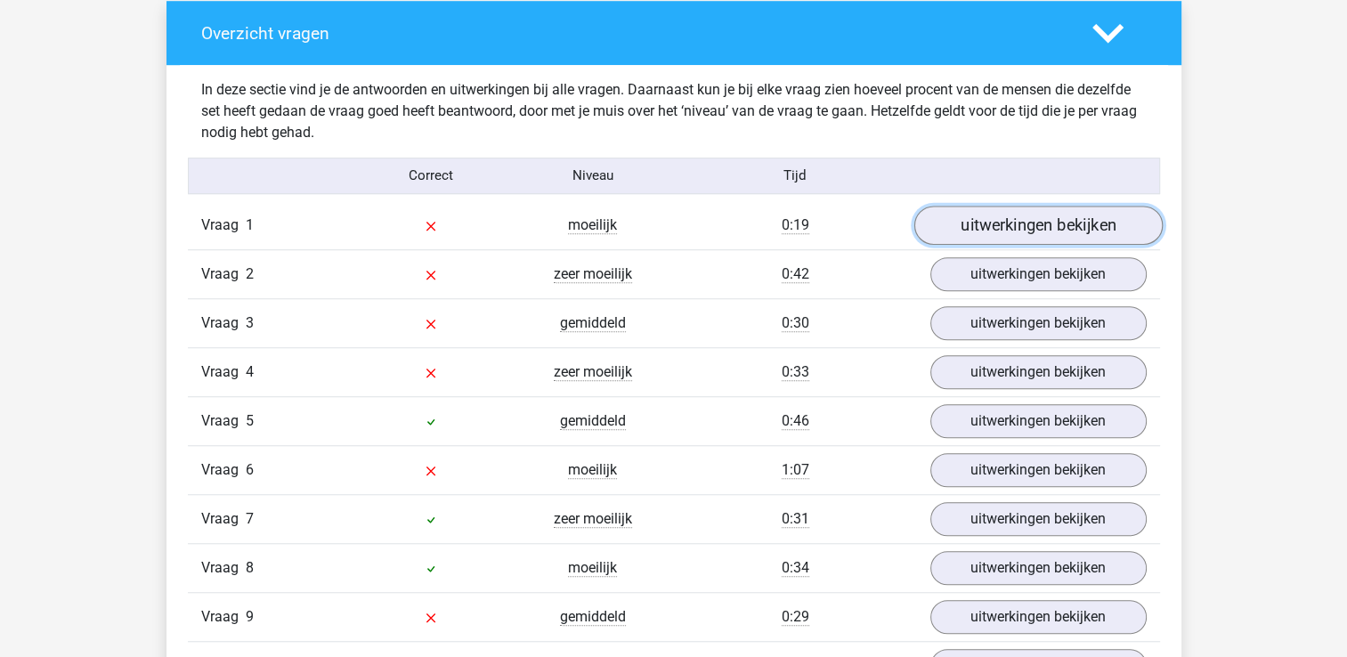
click at [967, 216] on link "uitwerkingen bekijken" at bounding box center [1037, 225] width 248 height 39
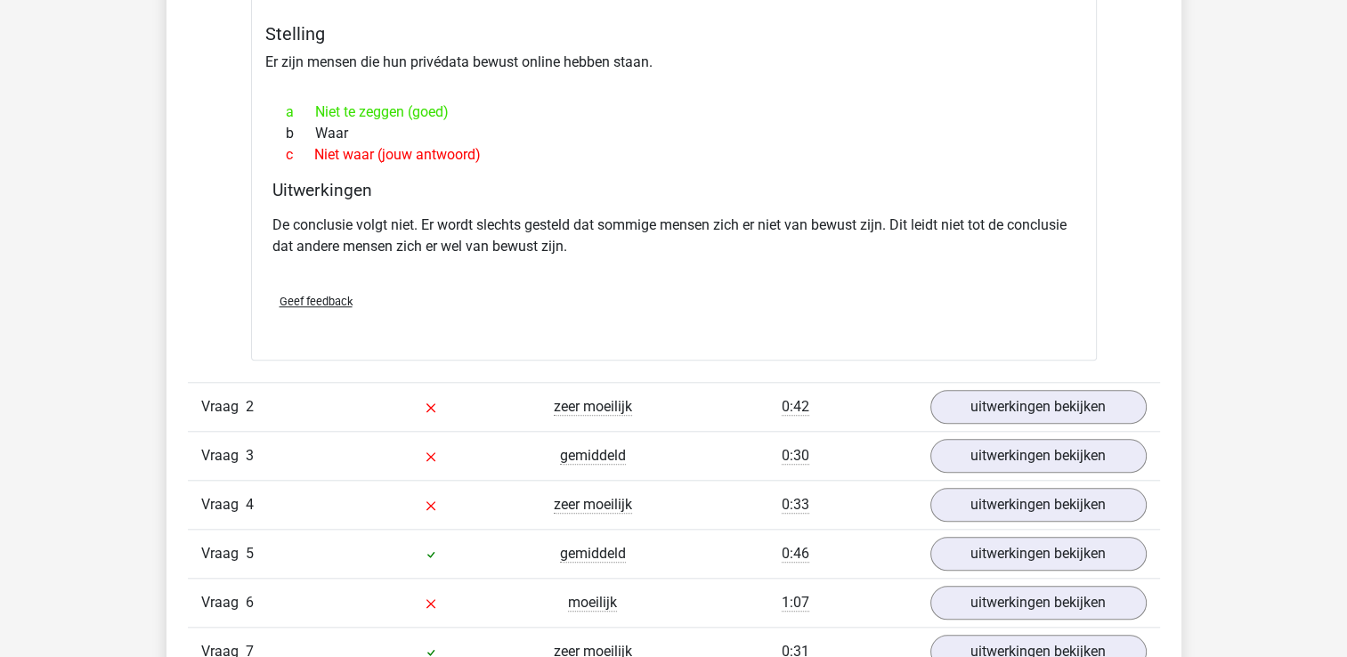
scroll to position [1692, 0]
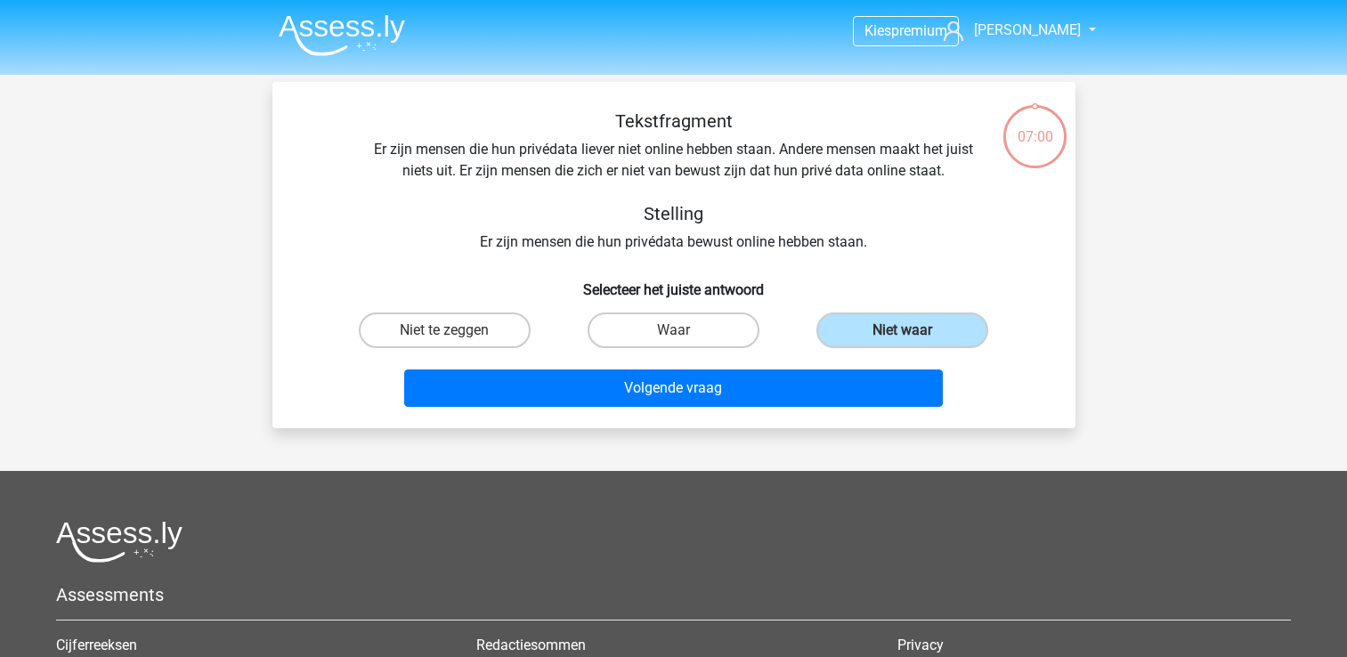
scroll to position [82, 0]
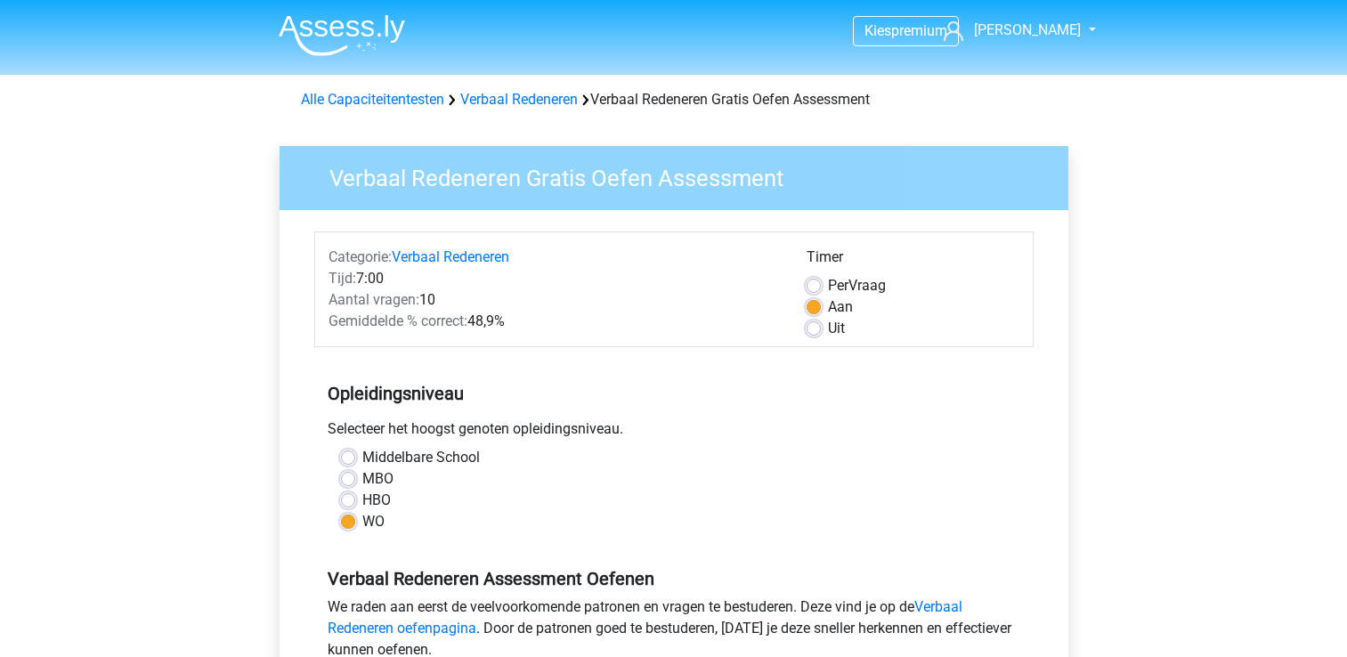
scroll to position [267, 0]
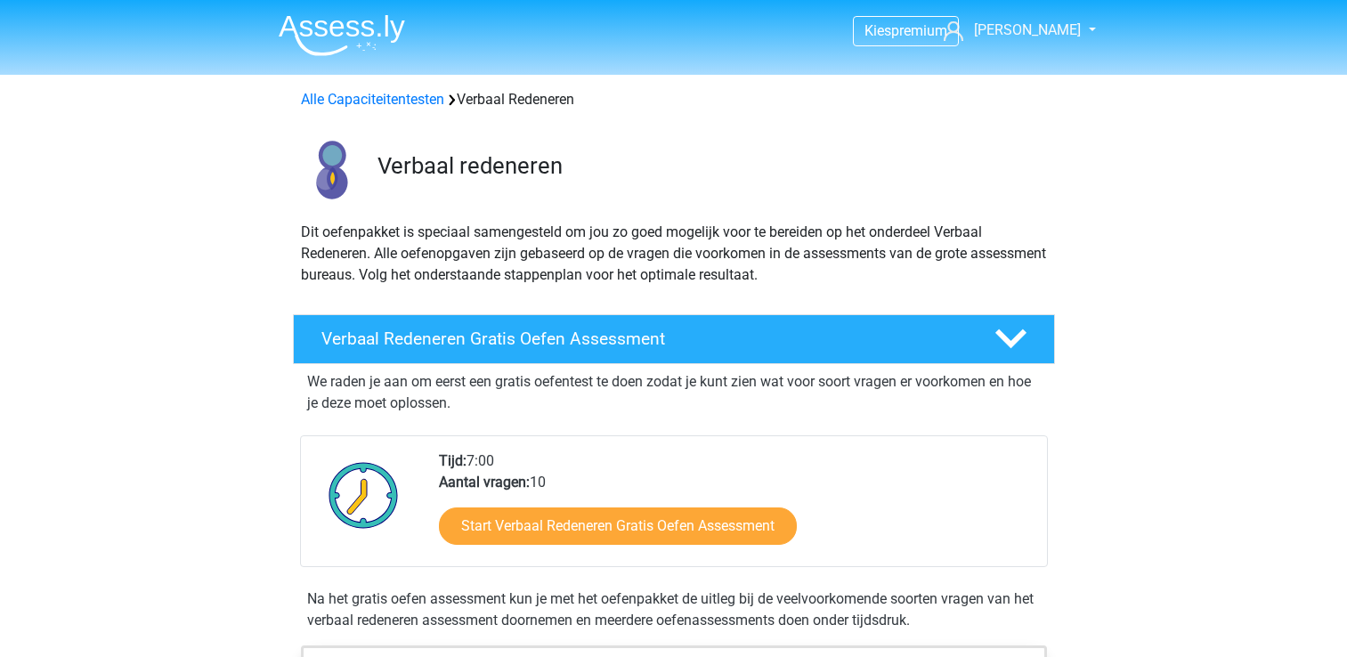
scroll to position [178, 0]
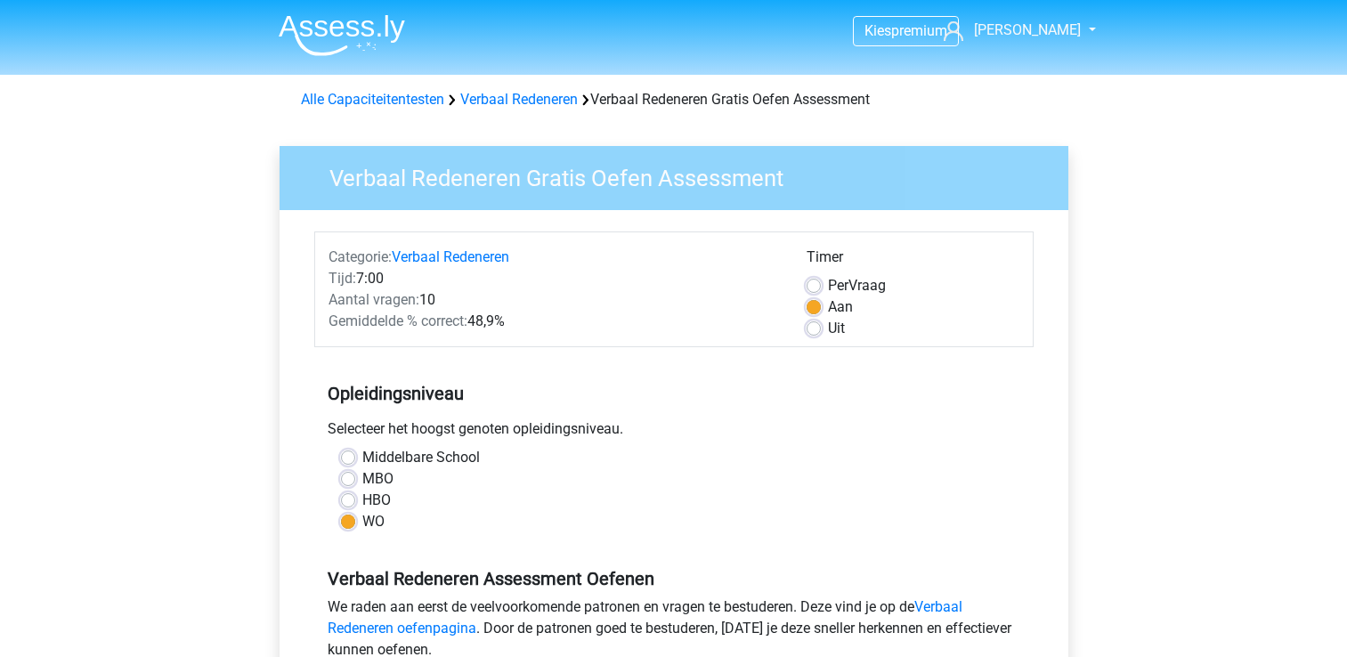
scroll to position [267, 0]
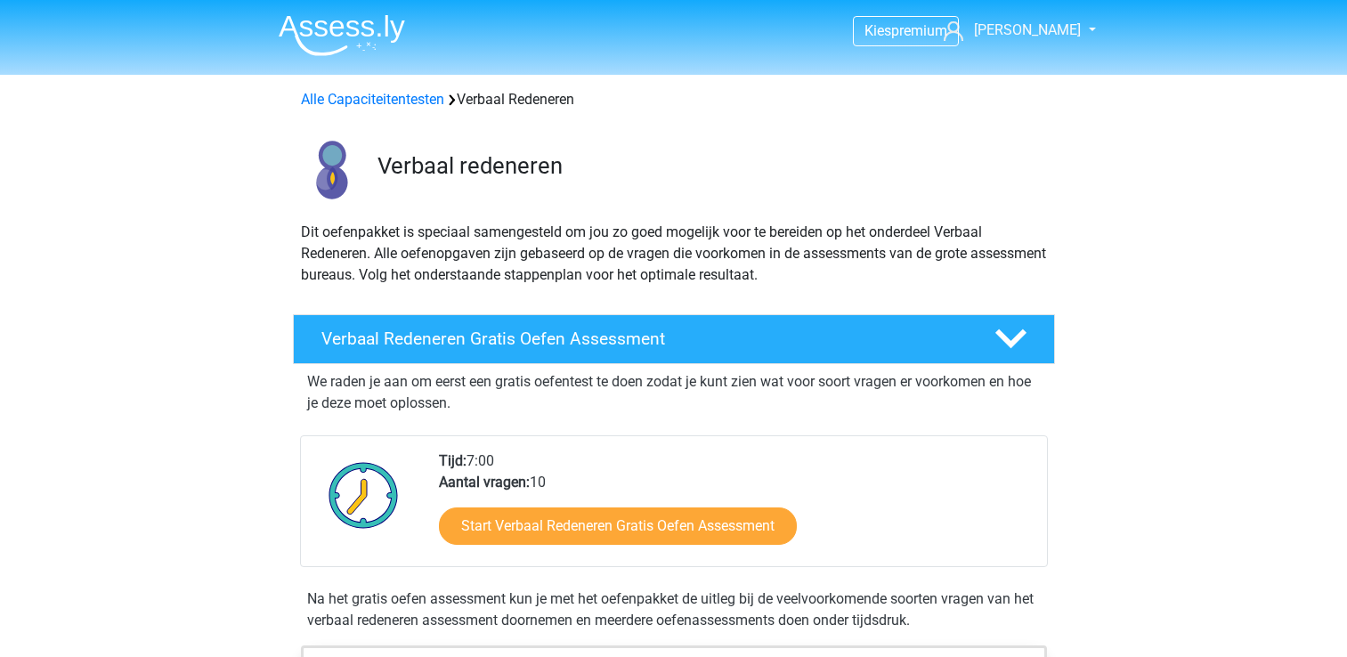
scroll to position [356, 0]
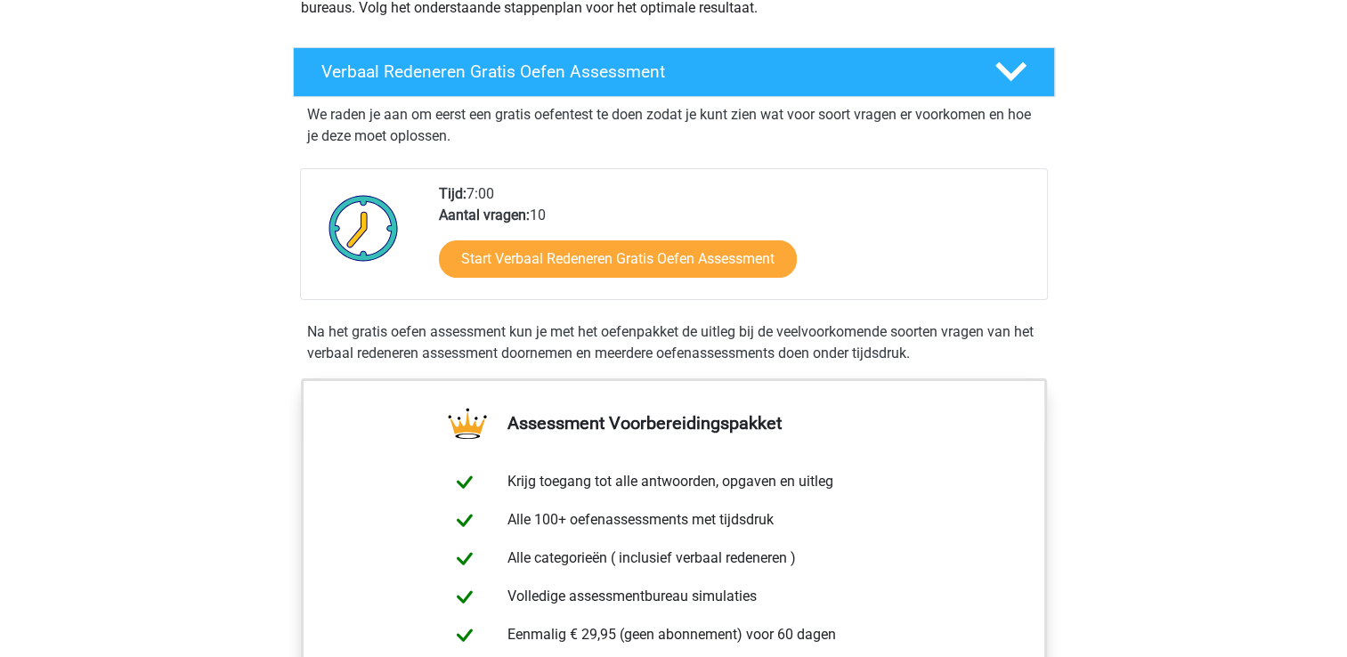
scroll to position [89, 0]
